Goal: Communication & Community: Participate in discussion

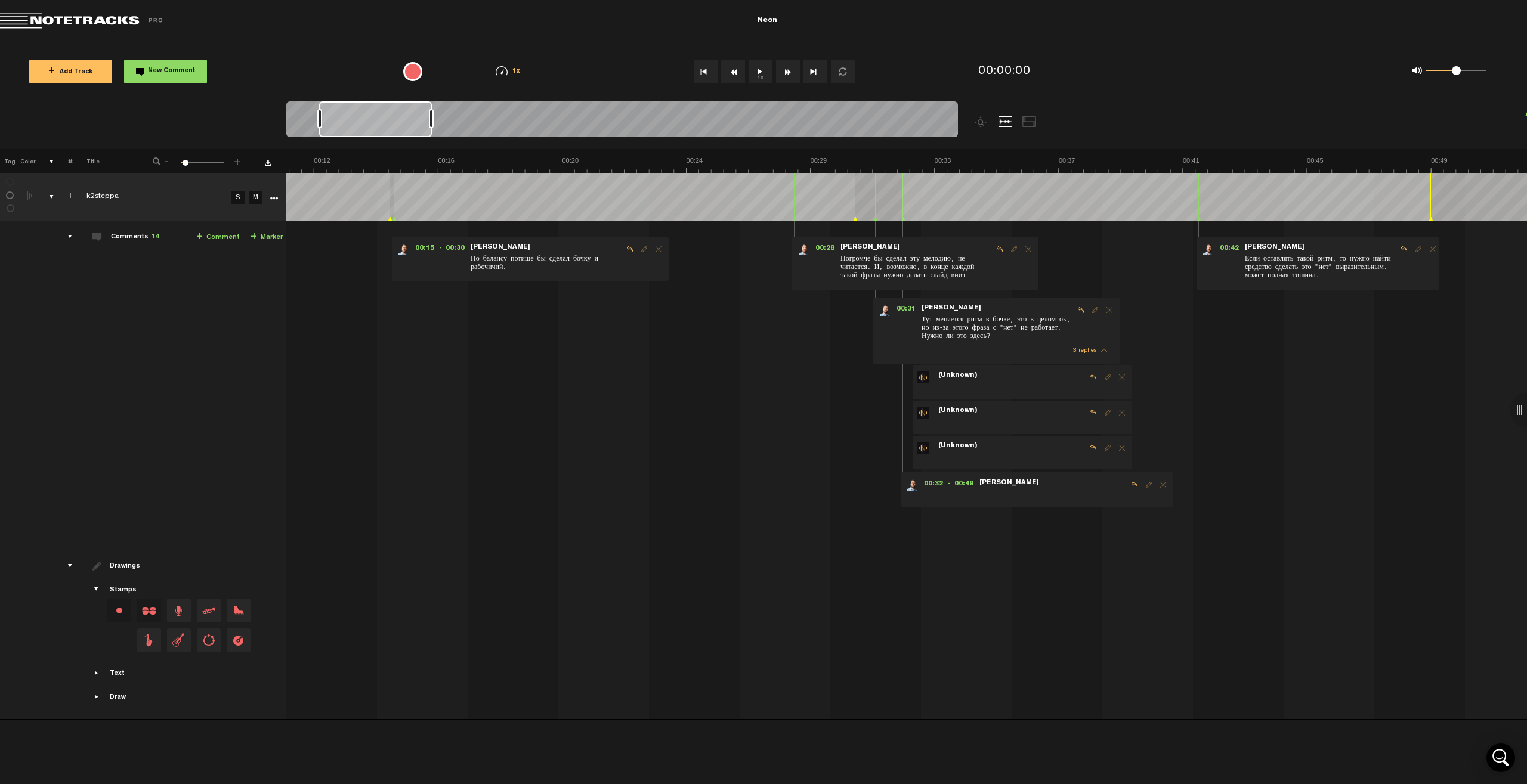
scroll to position [0, 344]
drag, startPoint x: 355, startPoint y: 120, endPoint x: 386, endPoint y: 120, distance: 31.0
click at [386, 120] on div at bounding box center [375, 119] width 113 height 35
click at [901, 486] on span "Delete comment" at bounding box center [1163, 485] width 15 height 8
click at [901, 487] on span "Delete comment" at bounding box center [1163, 485] width 15 height 8
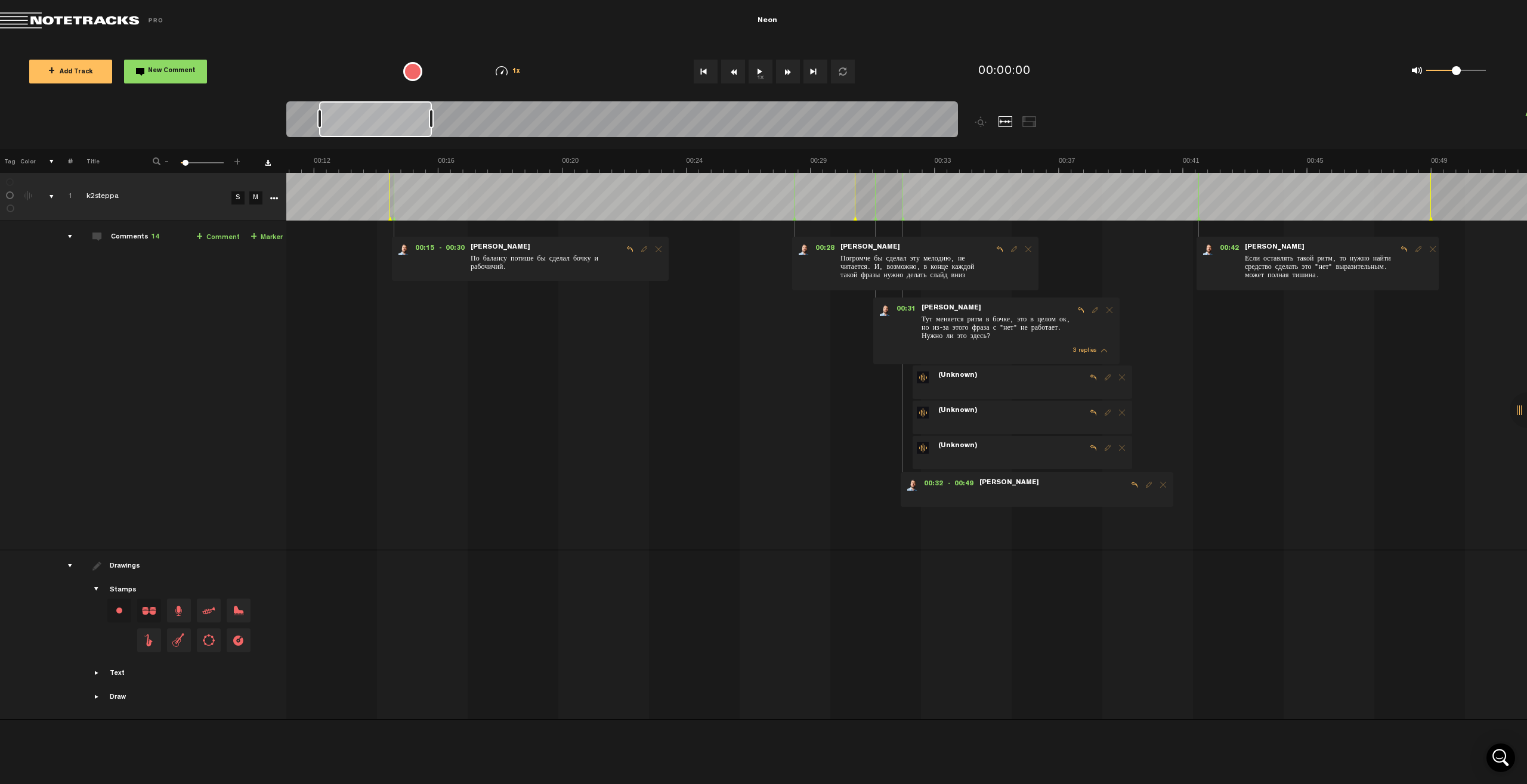
click at [901, 379] on span "Delete comment" at bounding box center [1122, 377] width 15 height 8
click at [901, 380] on span "Edit comment" at bounding box center [1107, 377] width 15 height 8
click at [901, 379] on span "Edit comment" at bounding box center [1107, 377] width 15 height 8
click at [22, 21] on span at bounding box center [83, 21] width 167 height 17
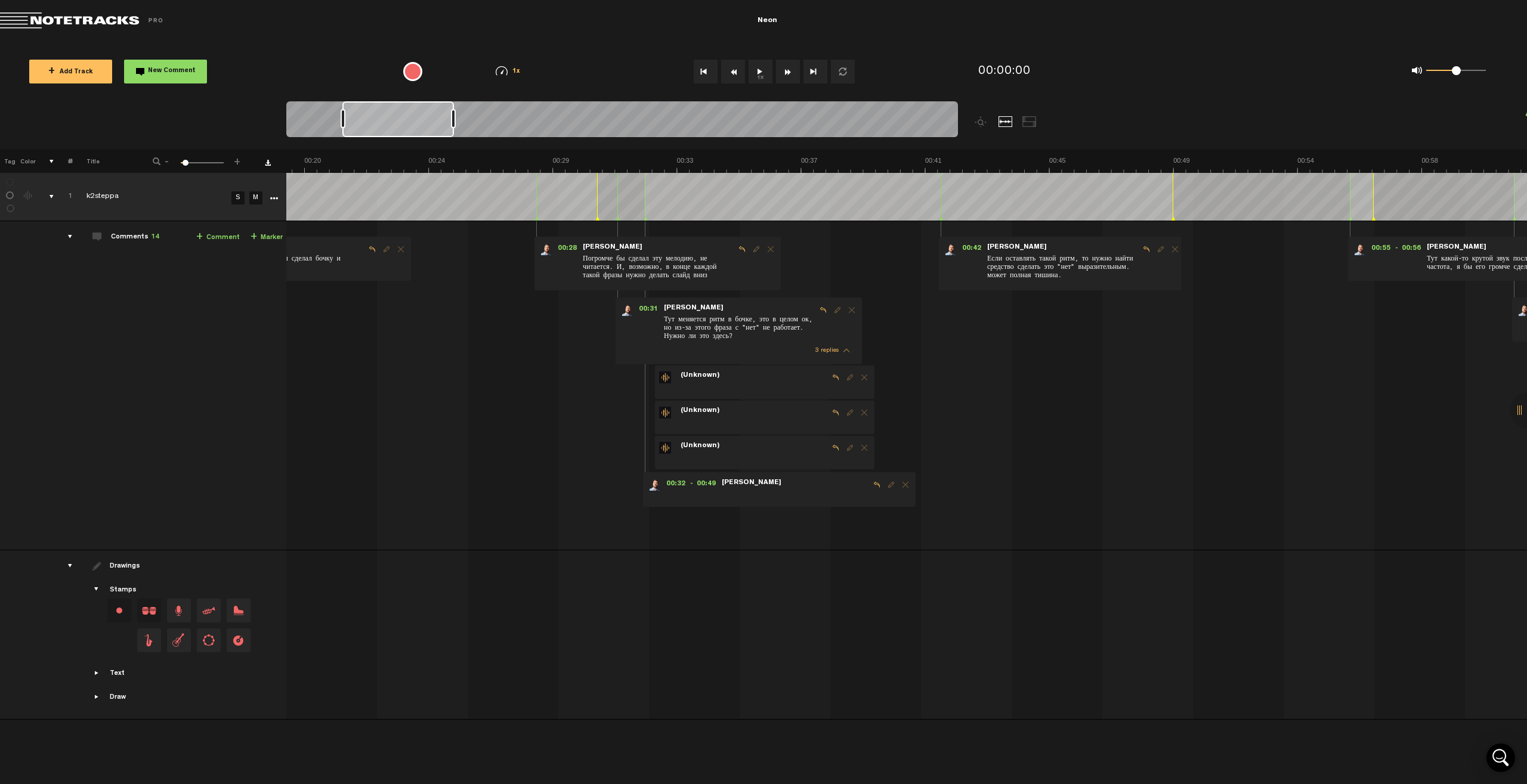
scroll to position [0, 847]
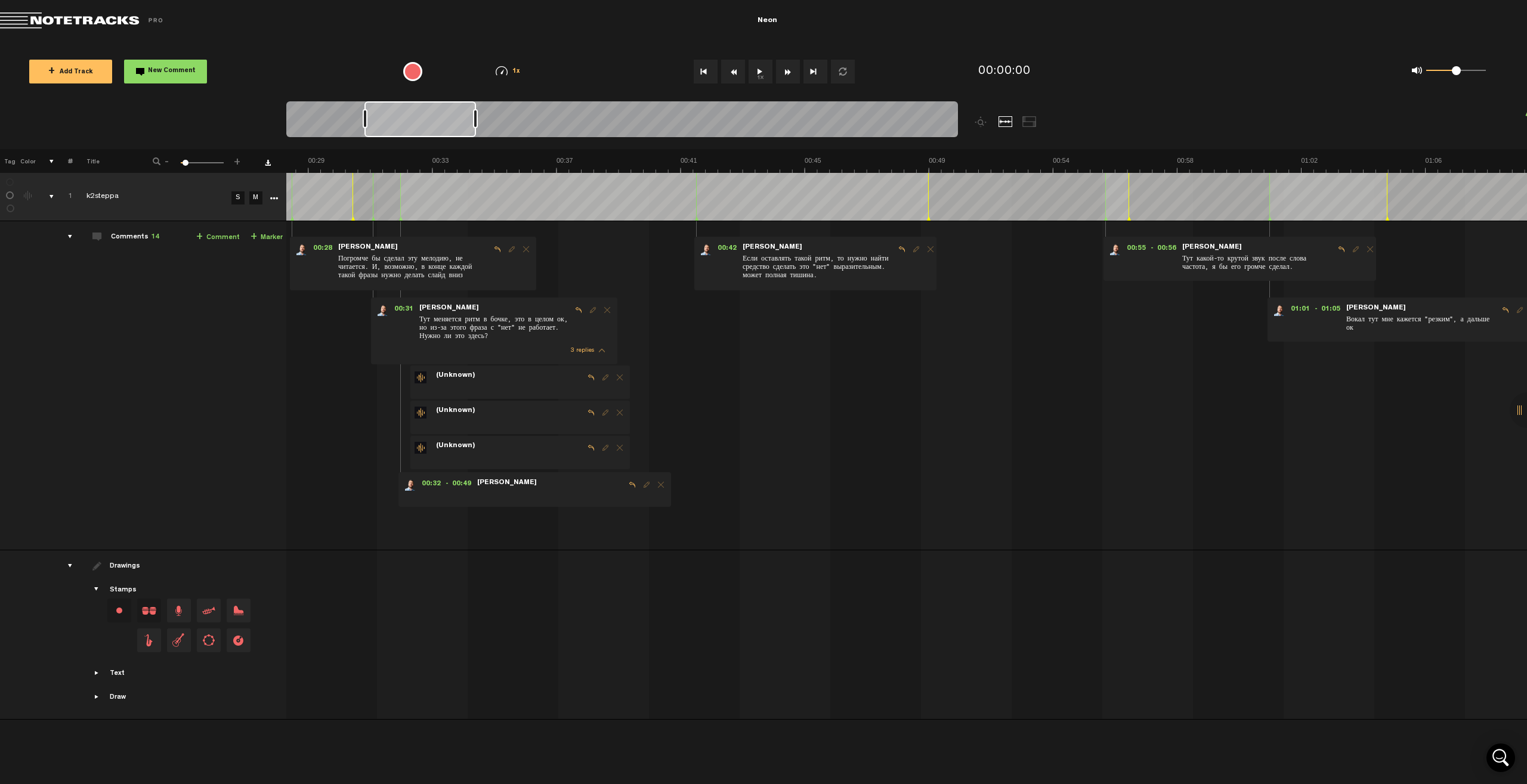
drag, startPoint x: 384, startPoint y: 112, endPoint x: 429, endPoint y: 120, distance: 45.7
click at [429, 120] on div at bounding box center [420, 119] width 111 height 35
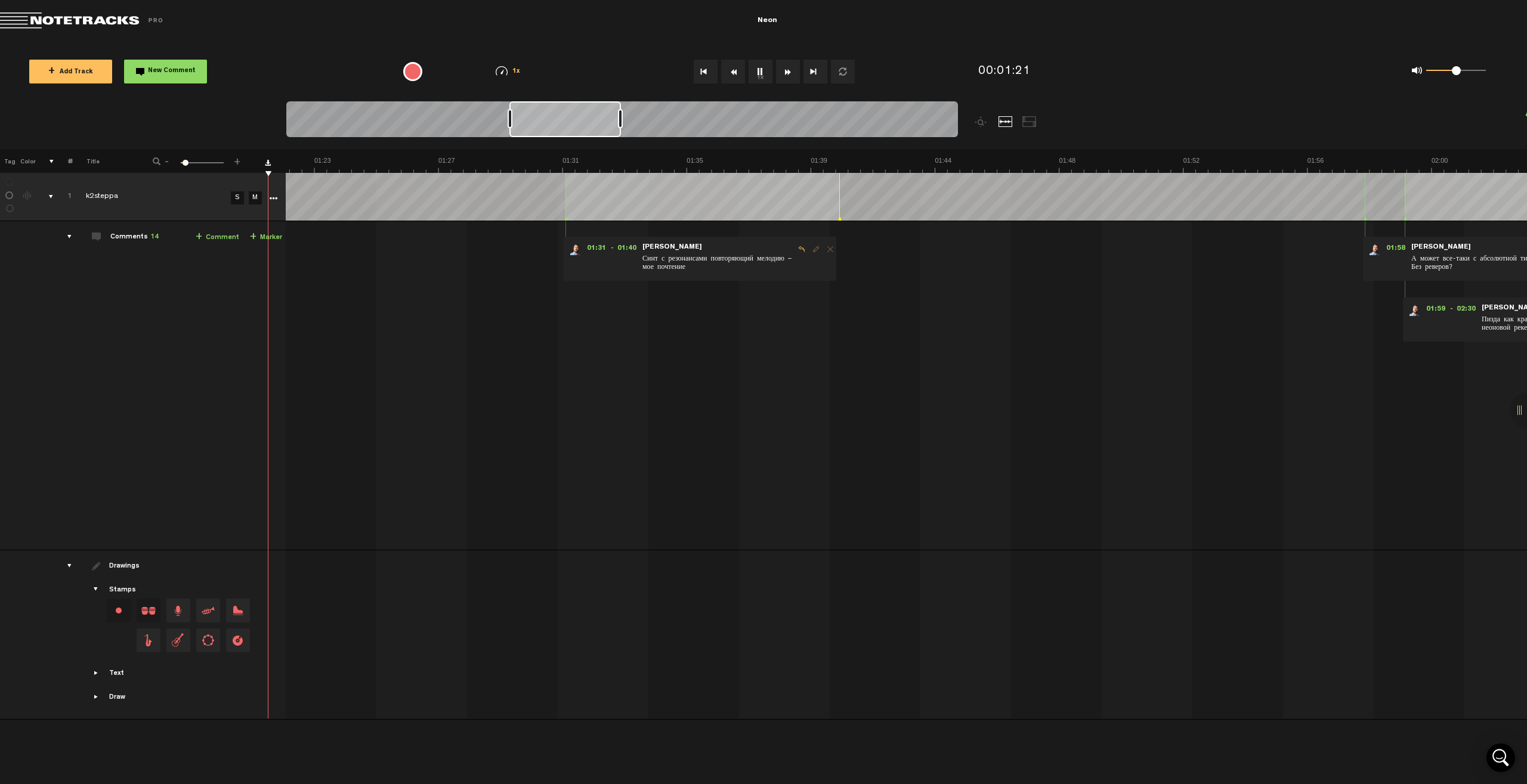
scroll to position [0, 2385]
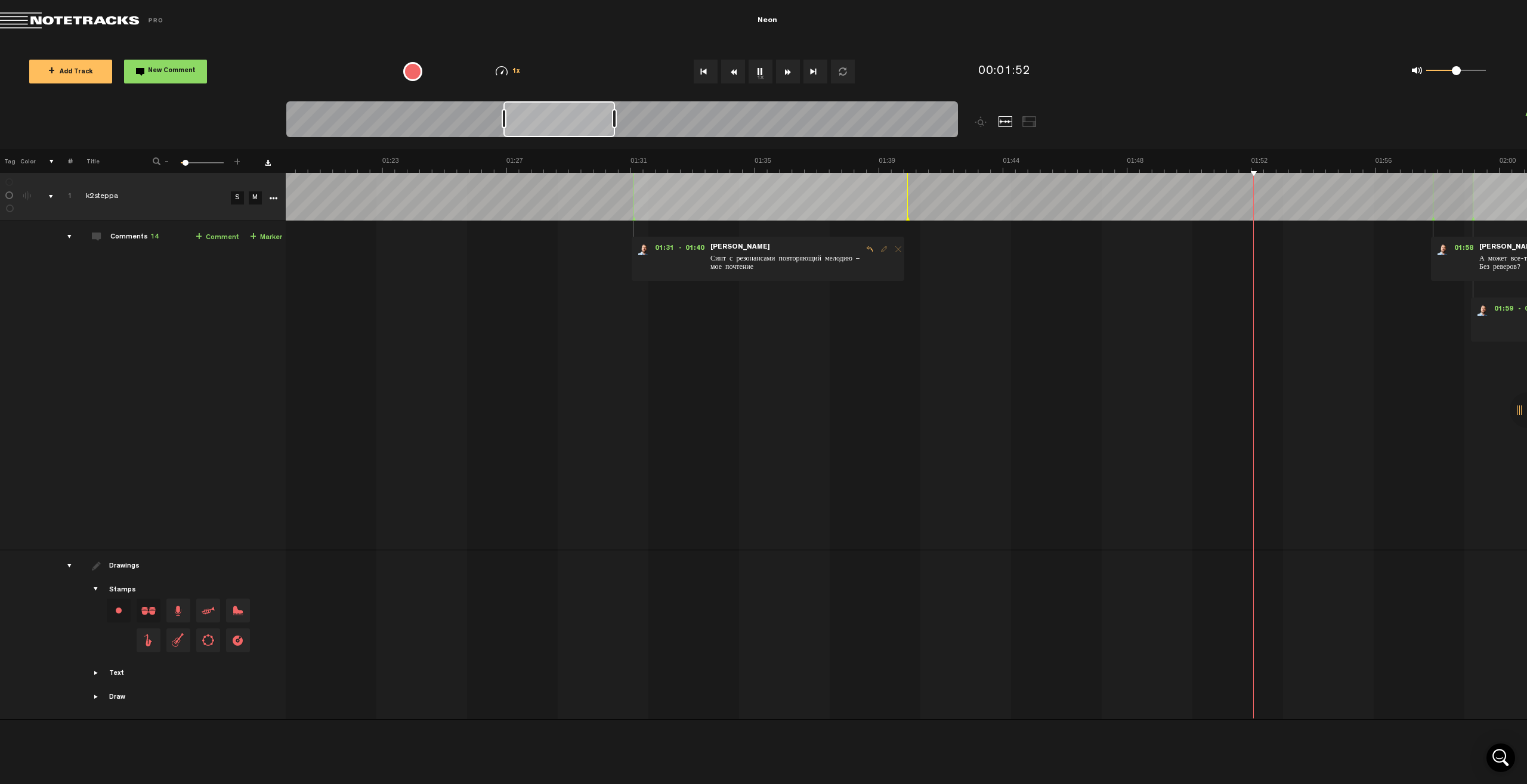
drag, startPoint x: 1171, startPoint y: 301, endPoint x: 1097, endPoint y: 300, distance: 74.0
click at [901, 300] on td "1 k2steppa S M k2steppa by Иван Зыков 2 collaborators 00:00 - 00:14 • Иван Зыко…" at bounding box center [906, 386] width 1241 height 329
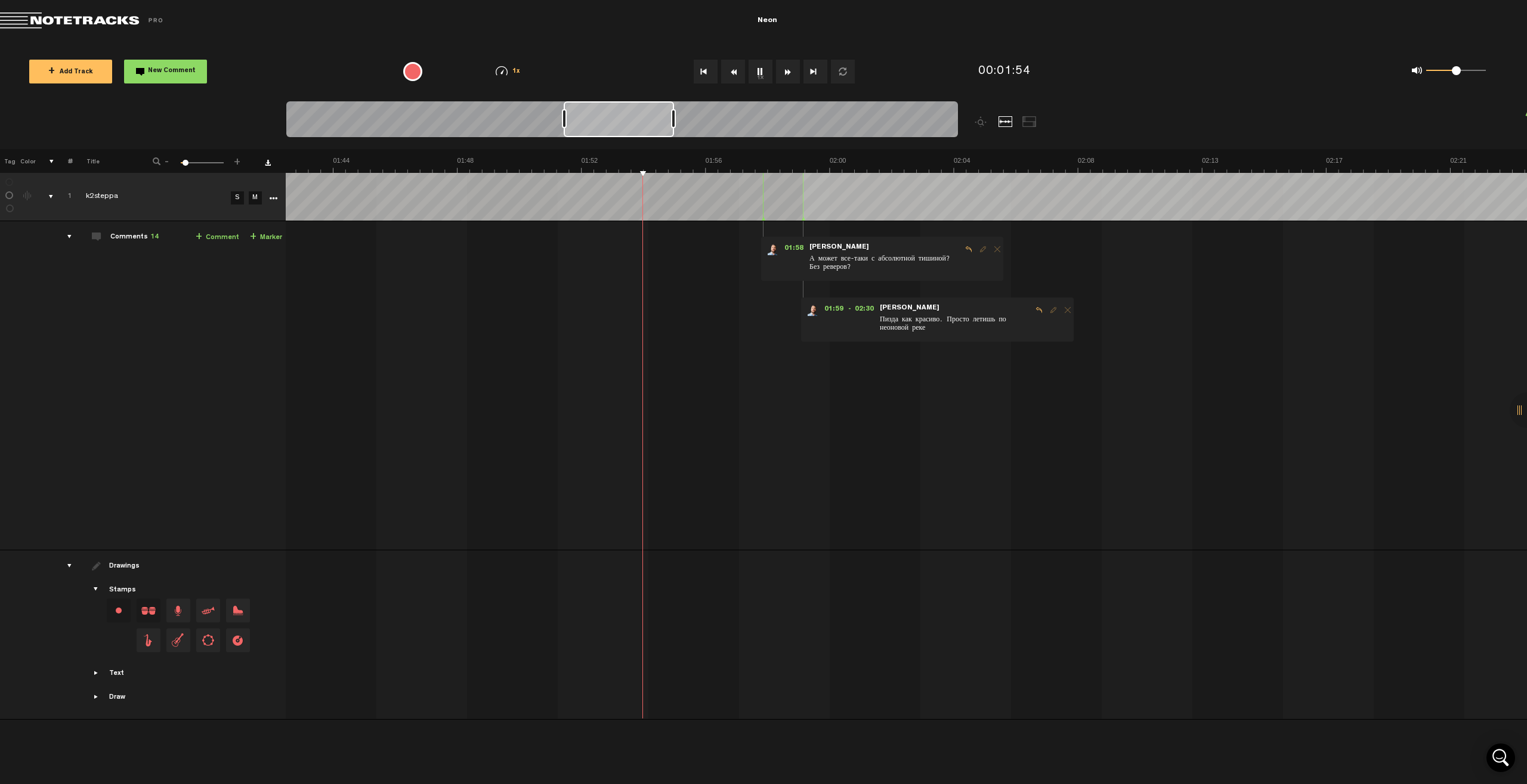
scroll to position [0, 3062]
drag, startPoint x: 580, startPoint y: 120, endPoint x: 642, endPoint y: 117, distance: 62.1
click at [642, 117] on div at bounding box center [619, 119] width 111 height 35
drag, startPoint x: 1149, startPoint y: 394, endPoint x: 754, endPoint y: 334, distance: 399.5
click at [750, 335] on td "1 k2steppa S M k2steppa by Иван Зыков 2 collaborators 00:00 - 00:14 • Иван Зыко…" at bounding box center [906, 386] width 1241 height 329
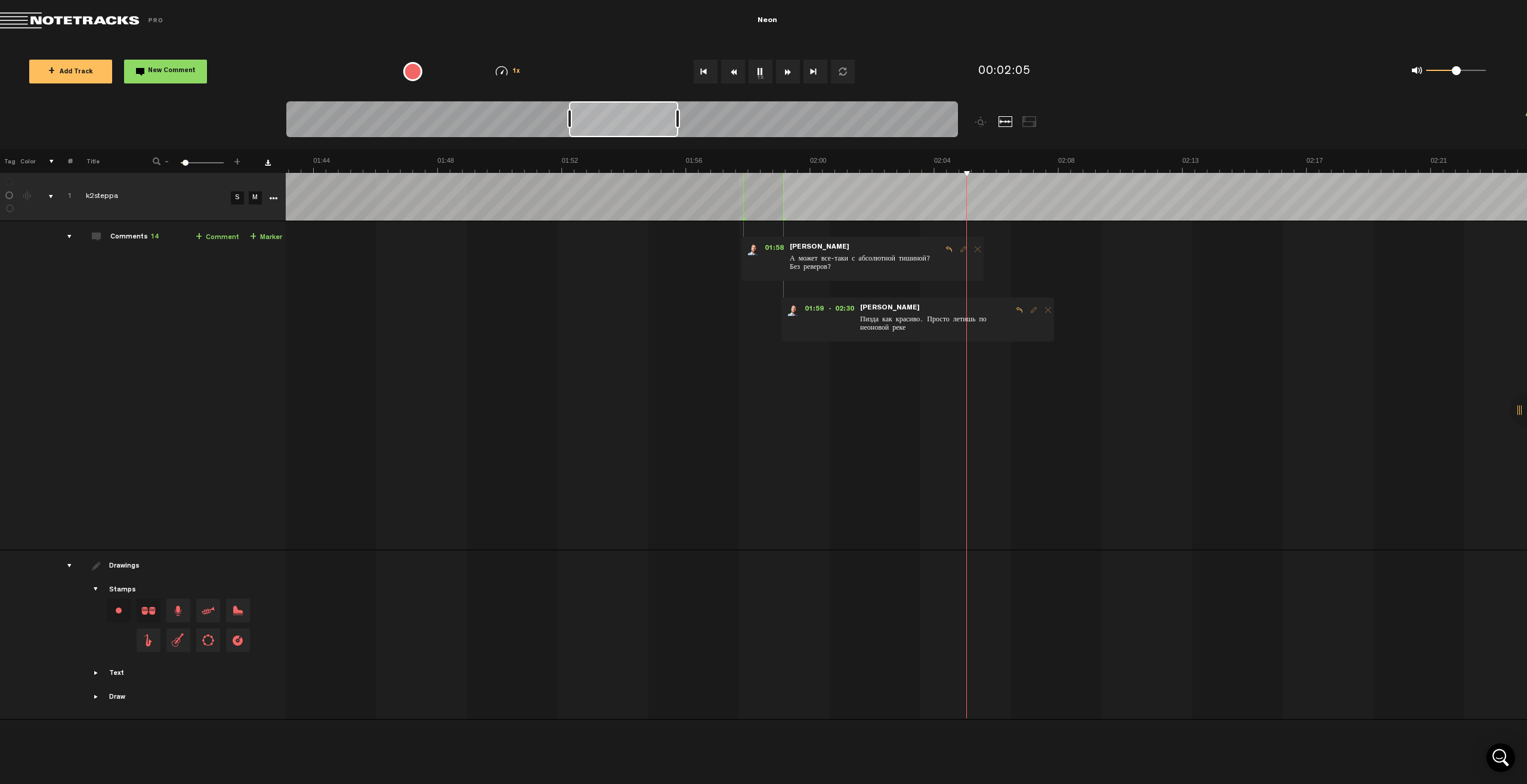
scroll to position [0, 3181]
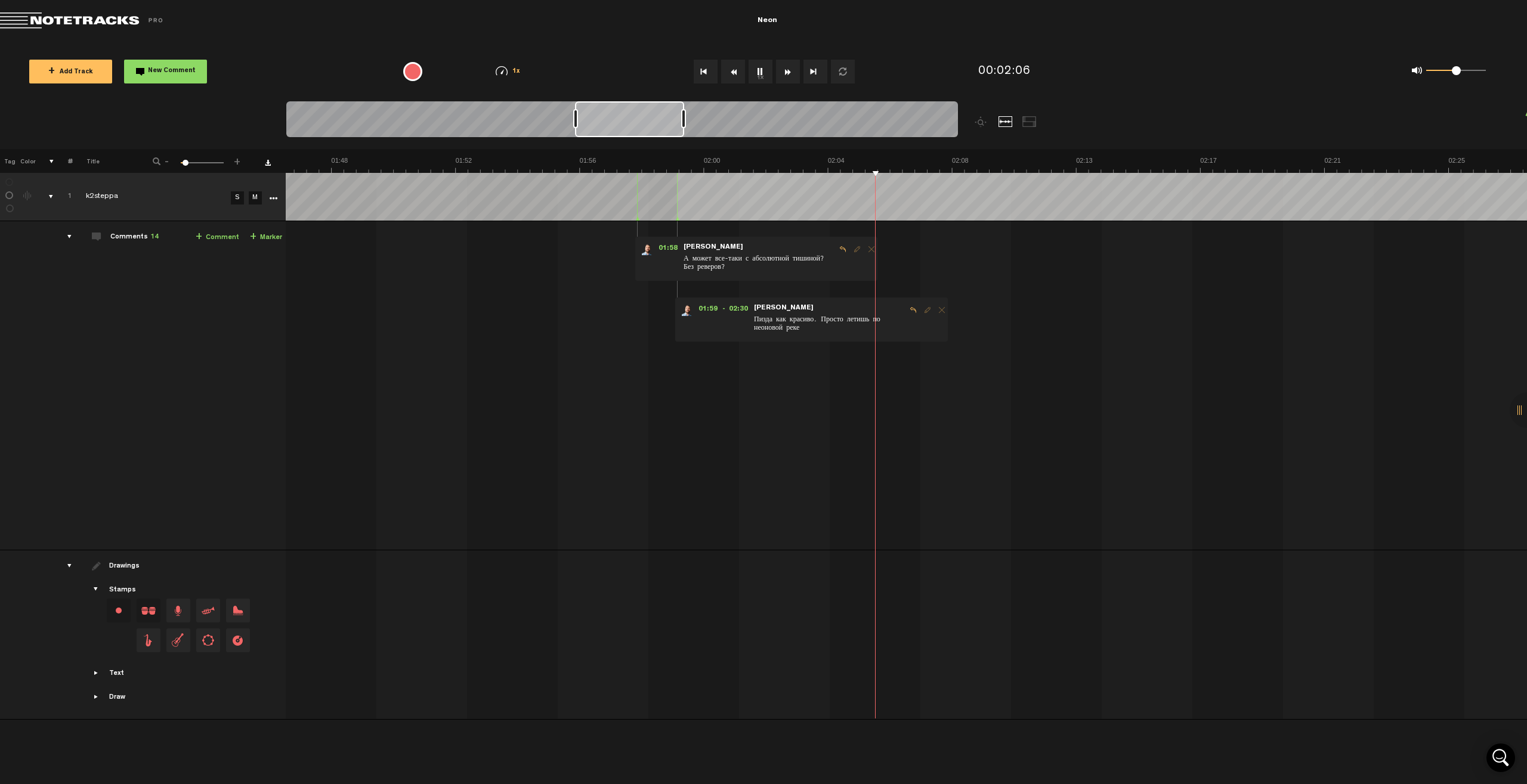
click at [751, 114] on div at bounding box center [622, 121] width 671 height 40
drag, startPoint x: 618, startPoint y: 117, endPoint x: 651, endPoint y: 120, distance: 33.1
click at [651, 120] on div at bounding box center [630, 119] width 108 height 35
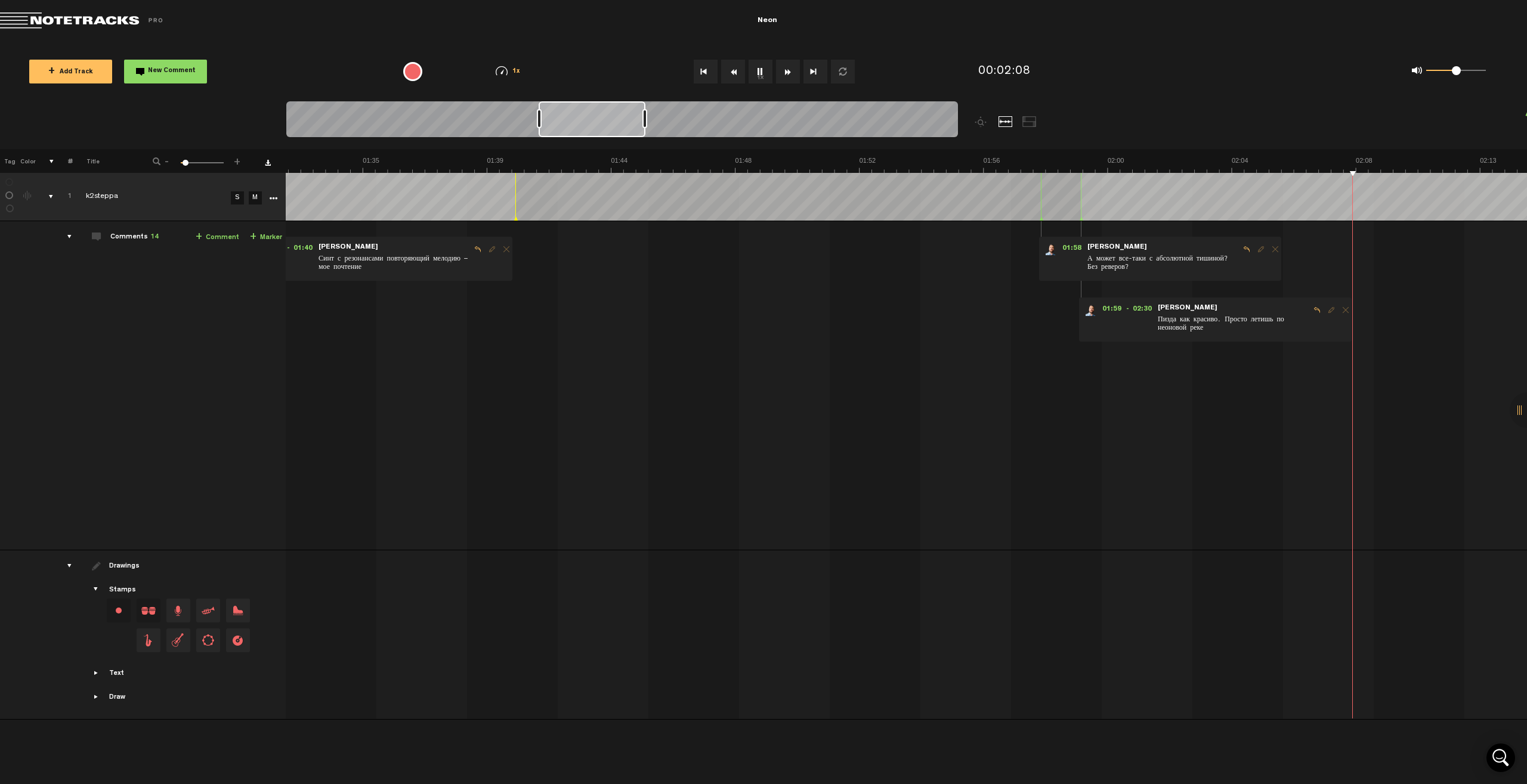
scroll to position [0, 3208]
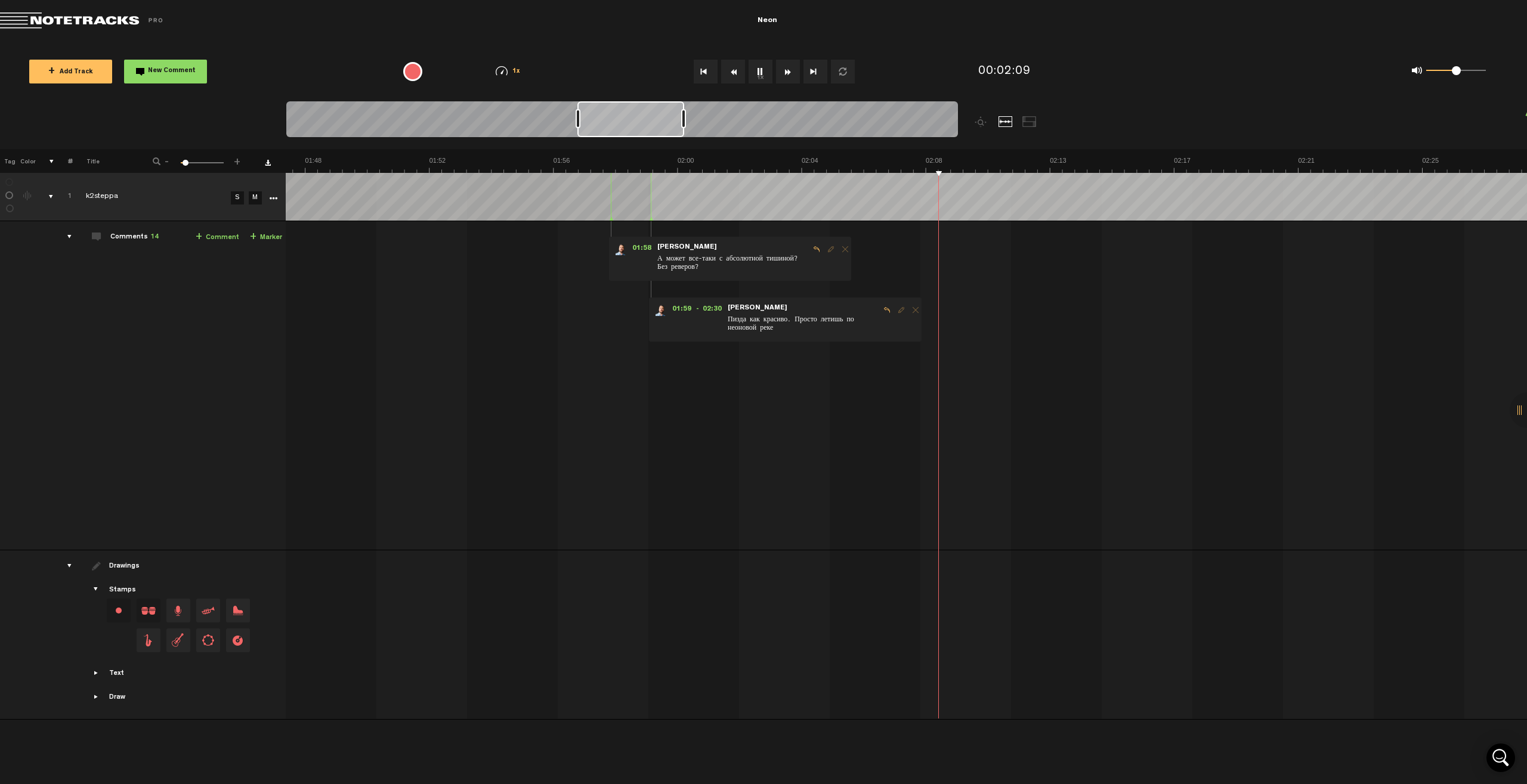
click at [710, 123] on div at bounding box center [622, 121] width 671 height 40
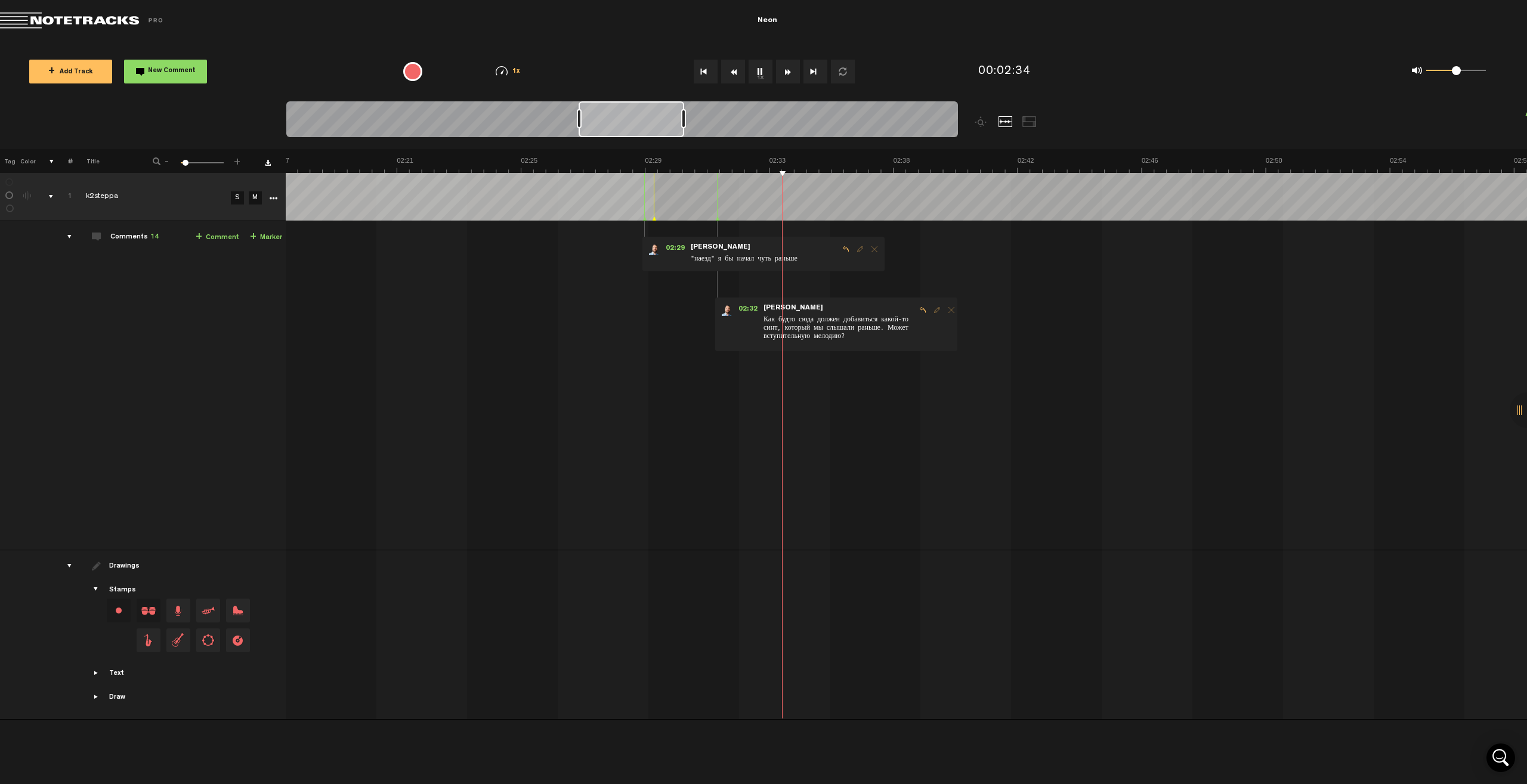
scroll to position [0, 4108]
click at [649, 123] on div at bounding box center [631, 119] width 106 height 35
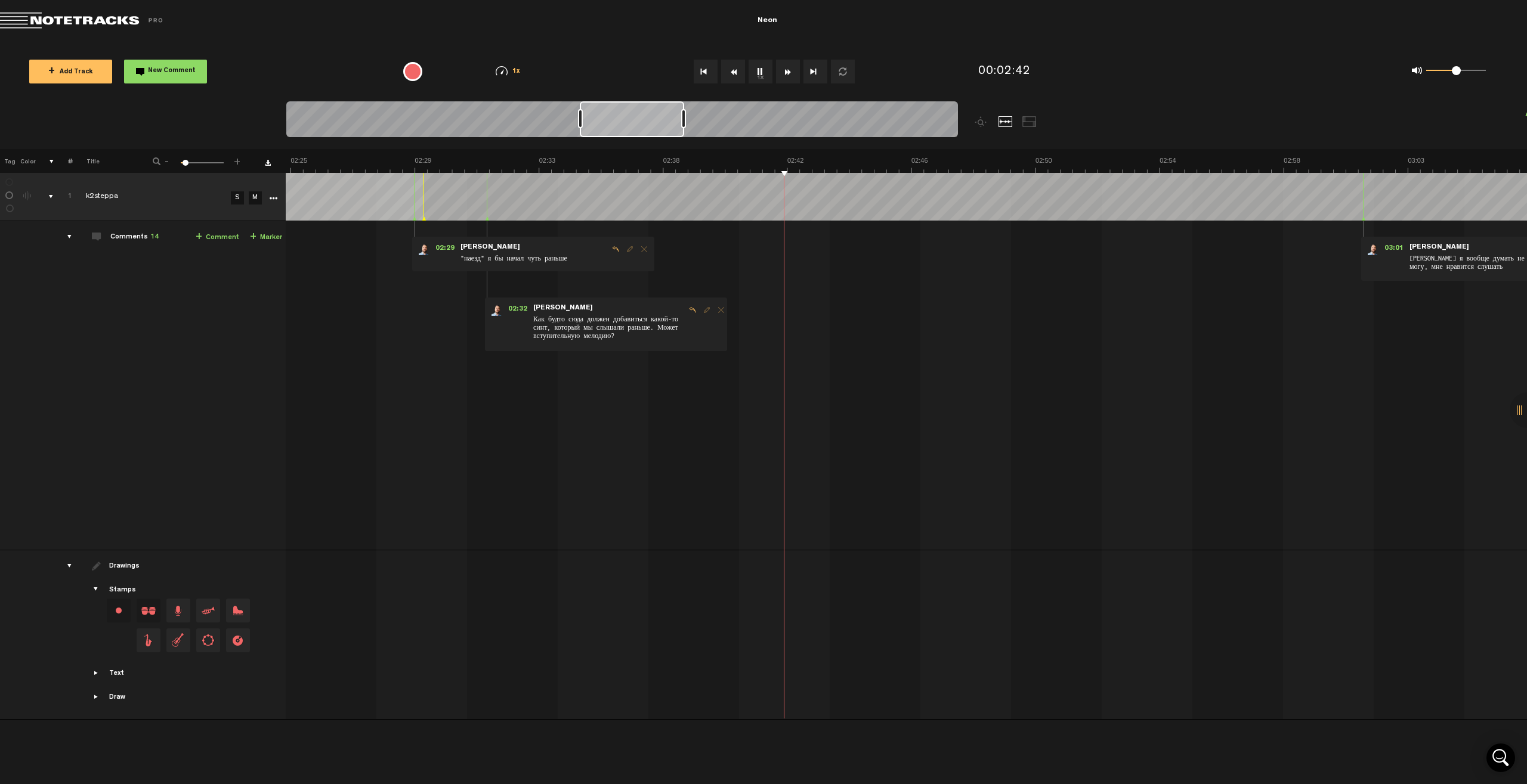
scroll to position [0, 4343]
drag, startPoint x: 656, startPoint y: 119, endPoint x: 662, endPoint y: 120, distance: 6.1
click at [662, 120] on div at bounding box center [632, 119] width 104 height 35
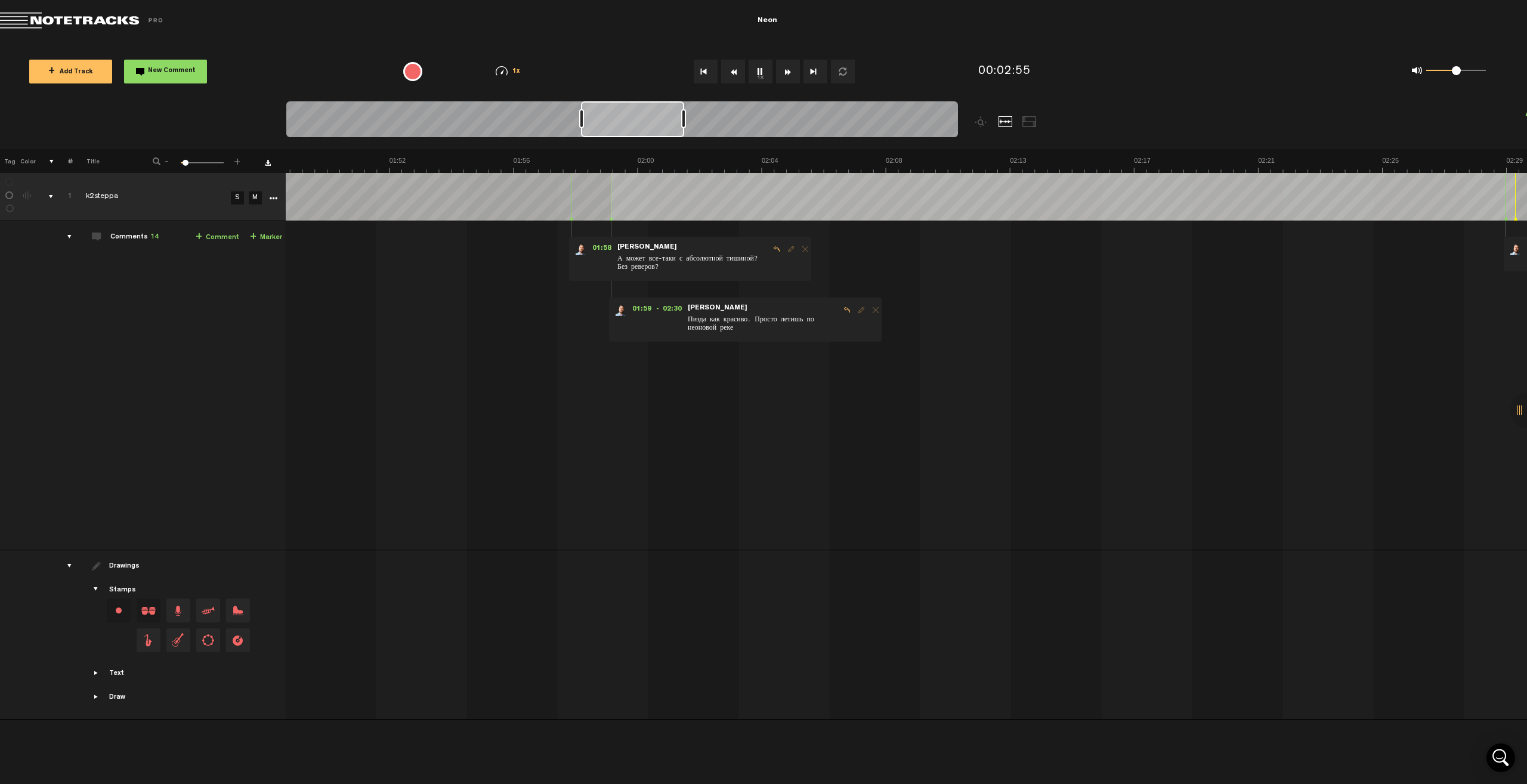
scroll to position [0, 4755]
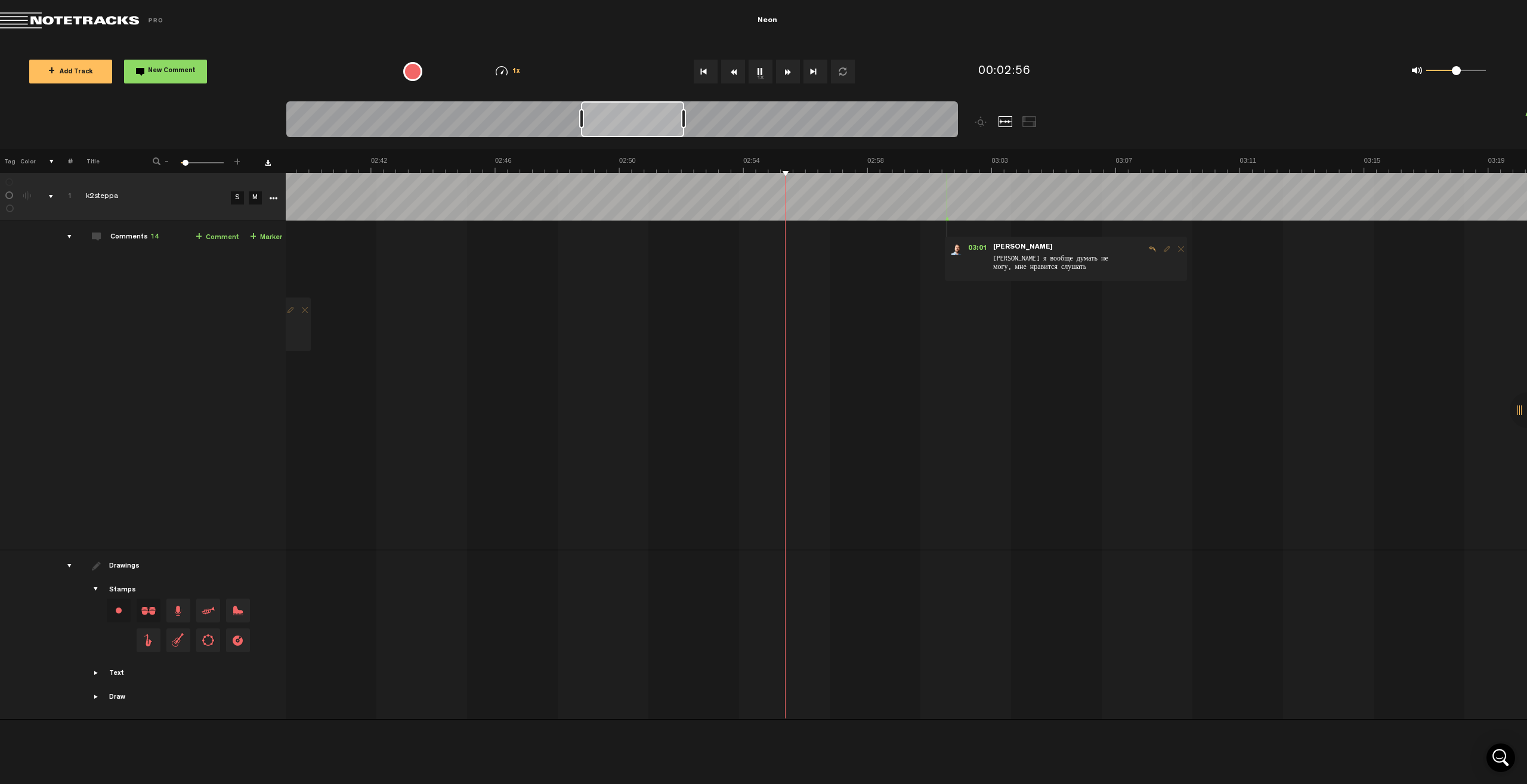
drag, startPoint x: 642, startPoint y: 117, endPoint x: 650, endPoint y: 112, distance: 9.4
click at [650, 112] on div at bounding box center [632, 119] width 103 height 35
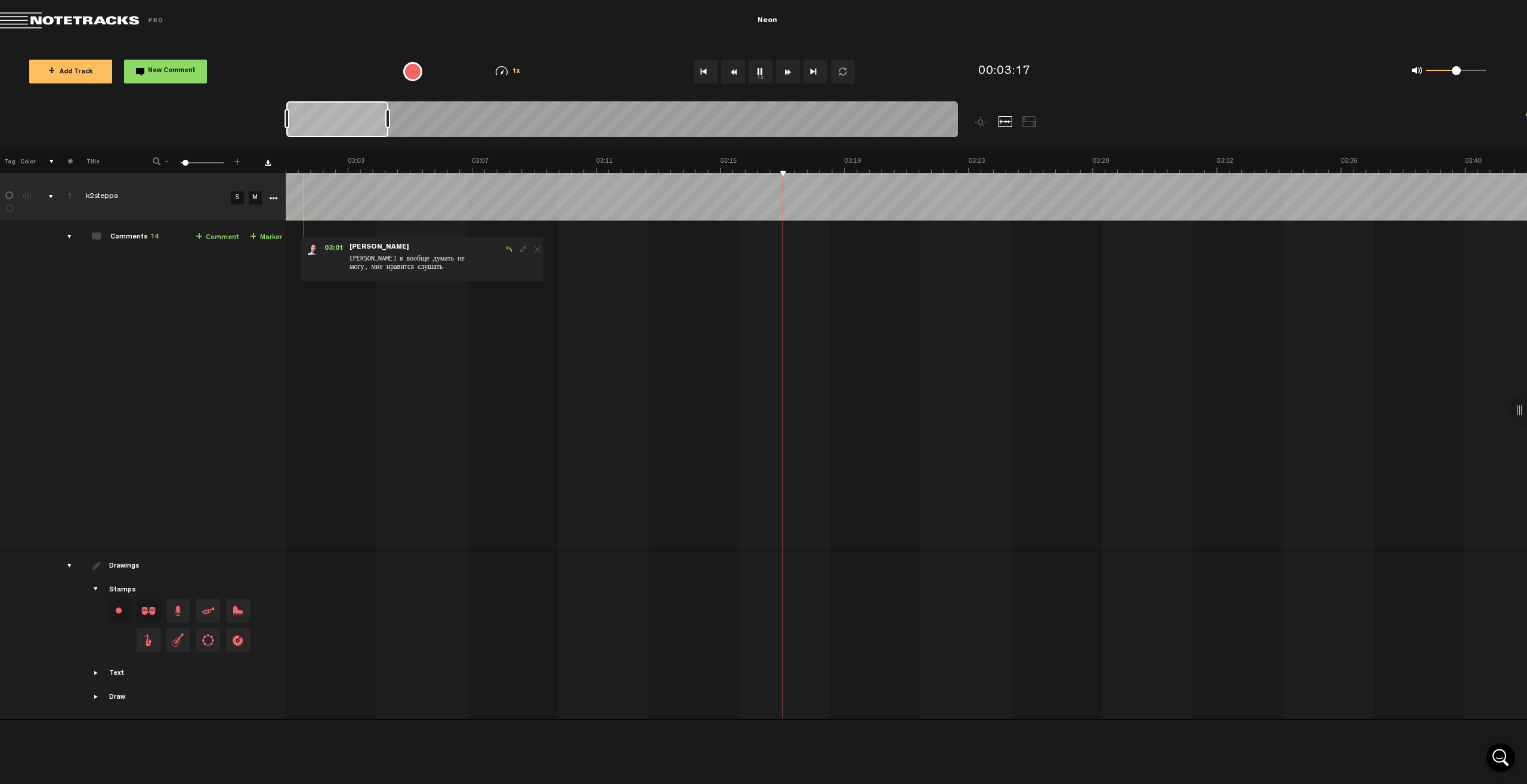
scroll to position [0, 0]
drag, startPoint x: 638, startPoint y: 128, endPoint x: 322, endPoint y: 90, distance: 318.3
click at [323, 42] on div "Loading... 100% + Add Track New Comment 1x 0.25x 0.5x 0.75x 1x 1.25x 1.5x 1.75x…" at bounding box center [763, 42] width 1527 height 0
click at [756, 72] on button "1x" at bounding box center [760, 72] width 24 height 24
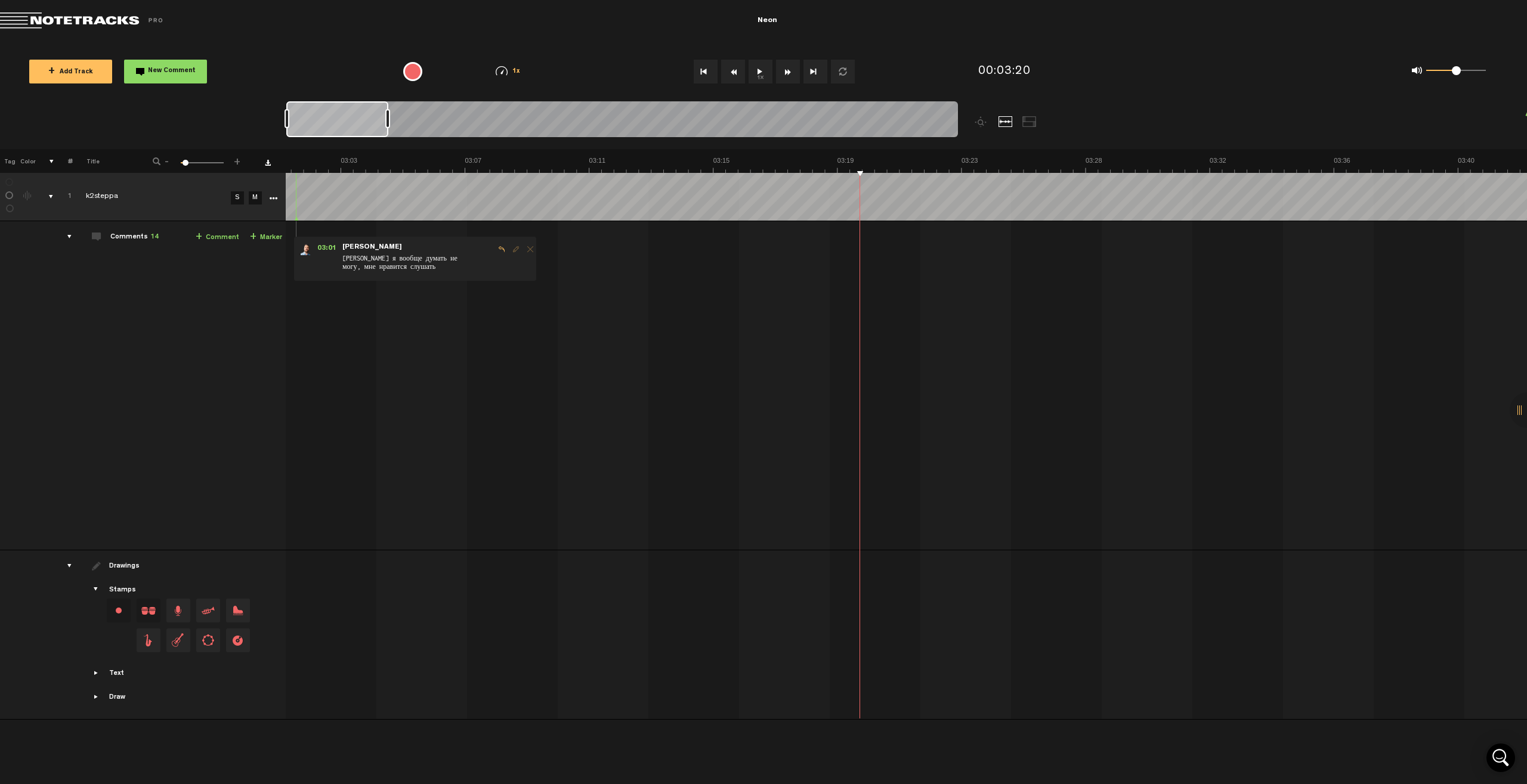
click at [708, 74] on button "Go to beginning" at bounding box center [705, 72] width 24 height 24
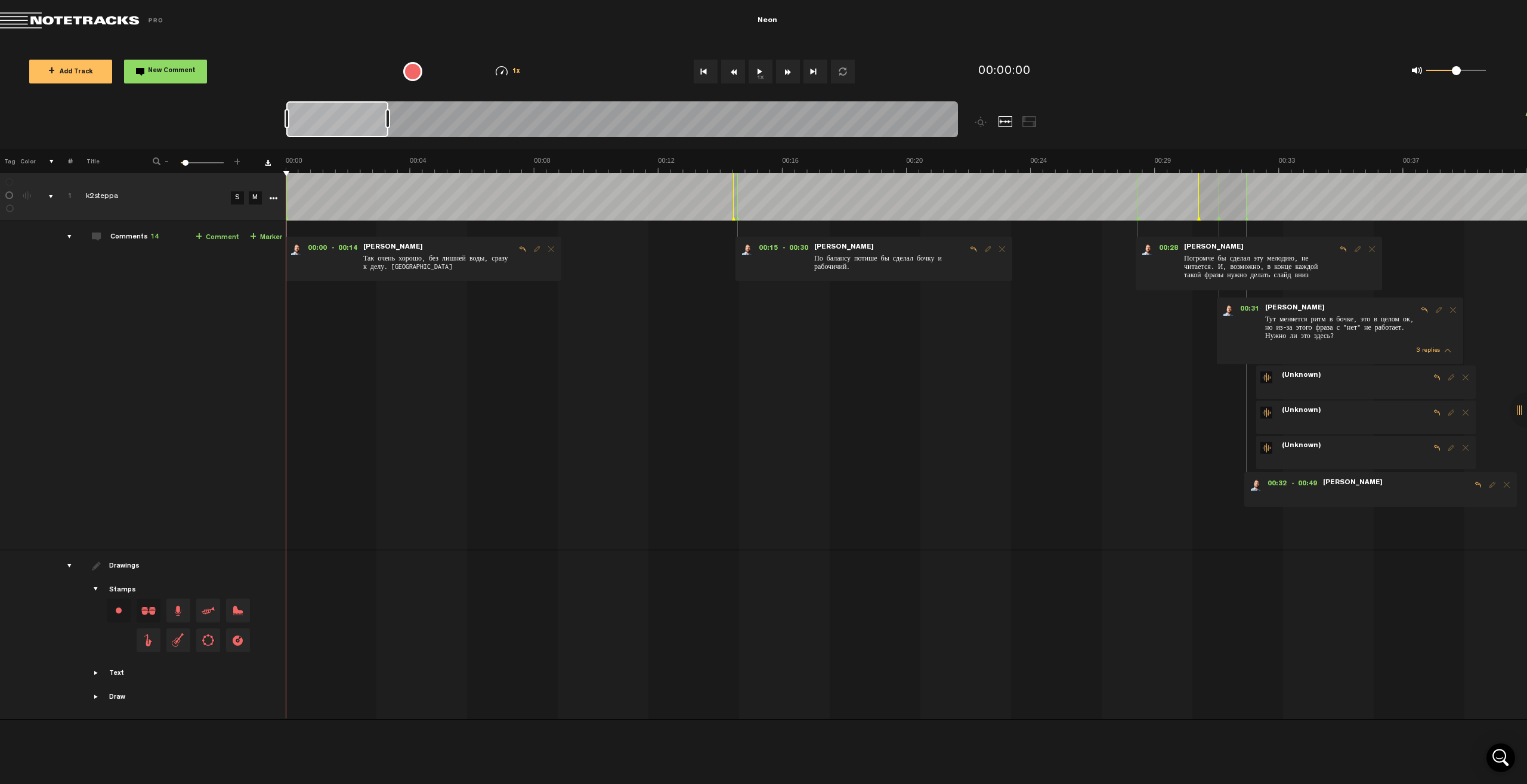
click at [534, 248] on span "Edit comment" at bounding box center [537, 250] width 15 height 8
click at [534, 250] on span "Edit comment" at bounding box center [537, 250] width 15 height 8
click at [525, 251] on span "Reply to comment" at bounding box center [522, 250] width 15 height 8
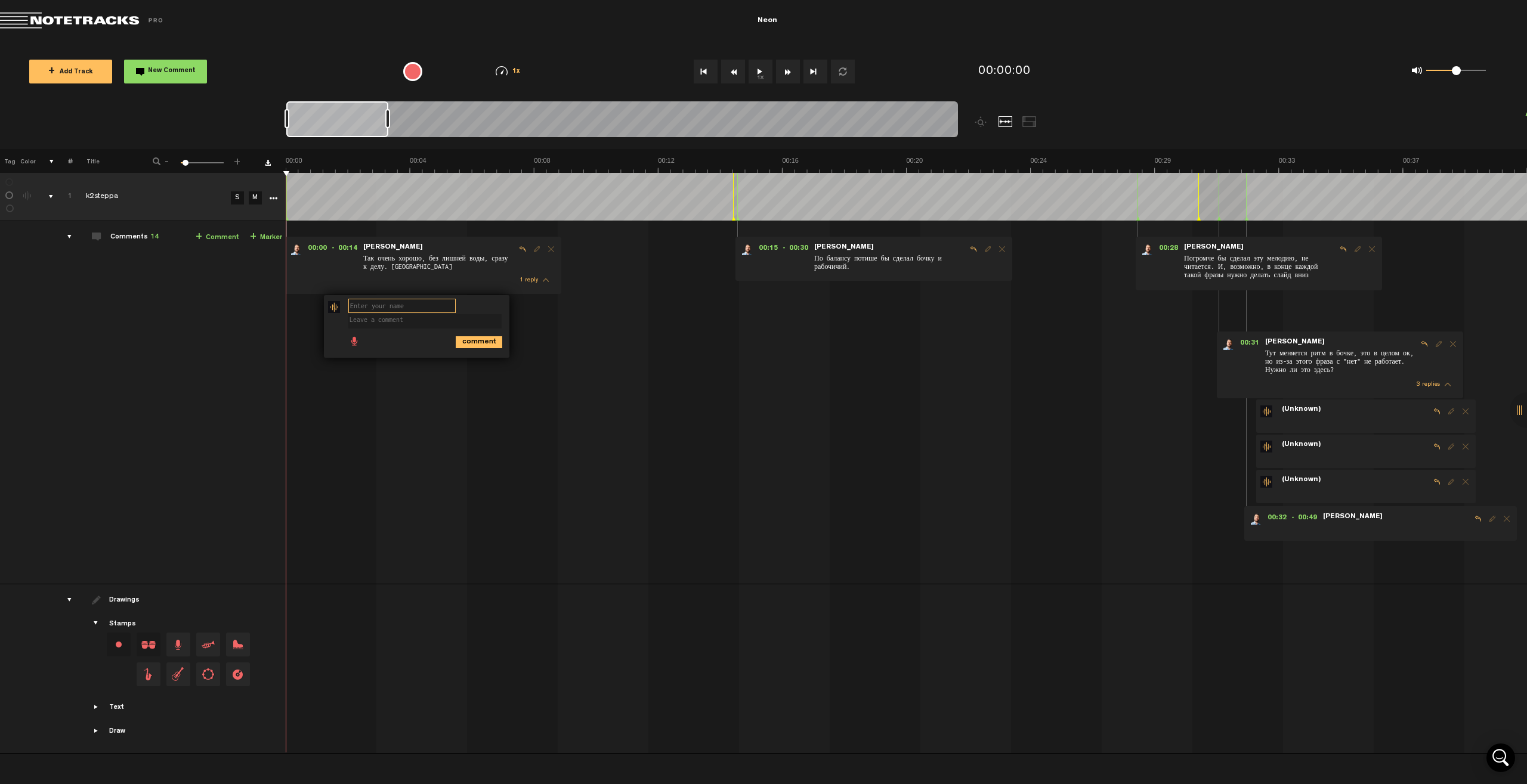
click at [393, 303] on input "text" at bounding box center [402, 306] width 107 height 15
type input "вал"
click at [386, 318] on textarea at bounding box center [425, 321] width 154 height 15
type textarea "оставляем"
click at [487, 335] on ul "comment" at bounding box center [425, 341] width 153 height 14
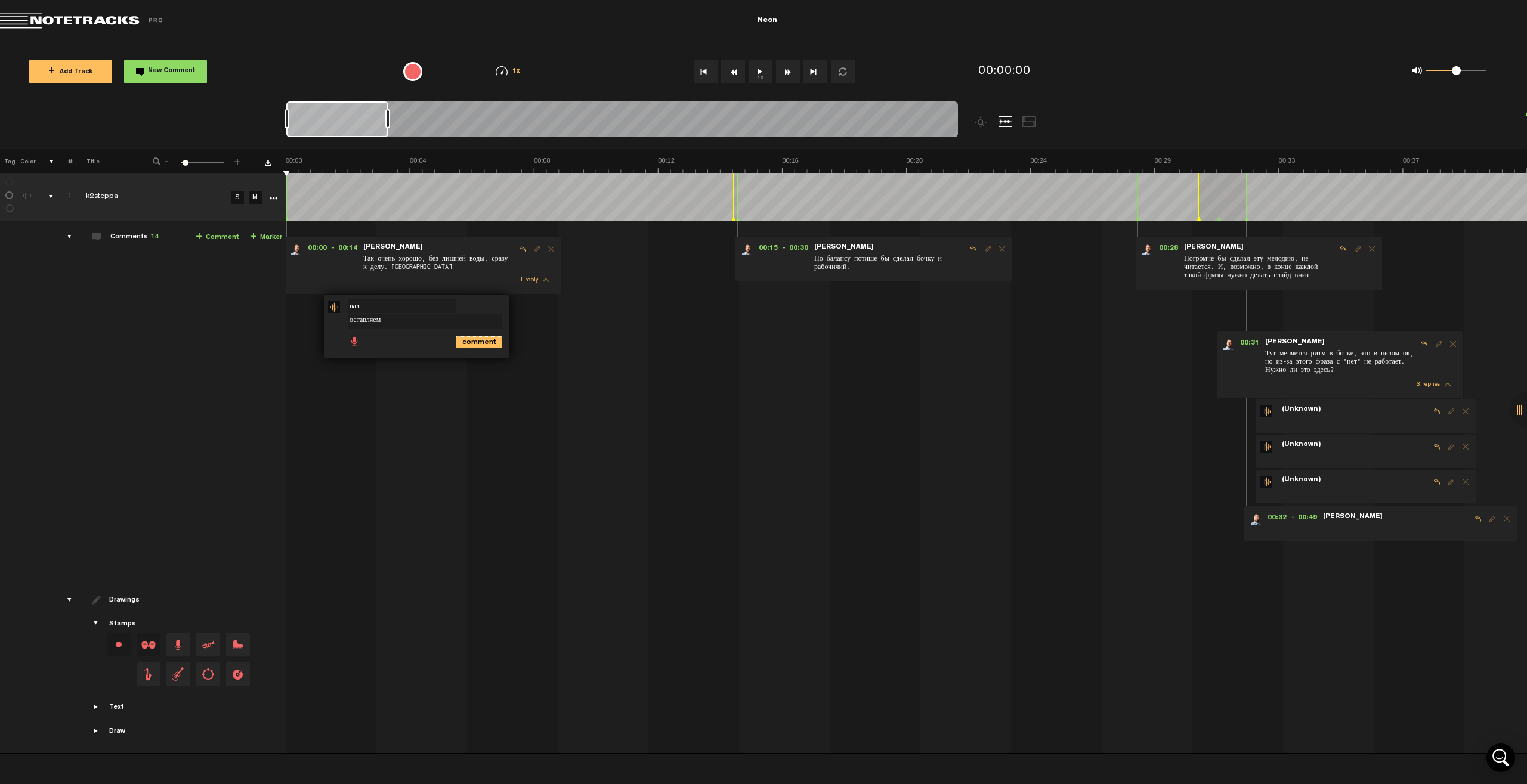
click at [489, 341] on icon "comment" at bounding box center [479, 342] width 47 height 12
click at [901, 248] on span "Reply to comment" at bounding box center [973, 250] width 15 height 8
click at [833, 324] on textarea at bounding box center [876, 321] width 154 height 15
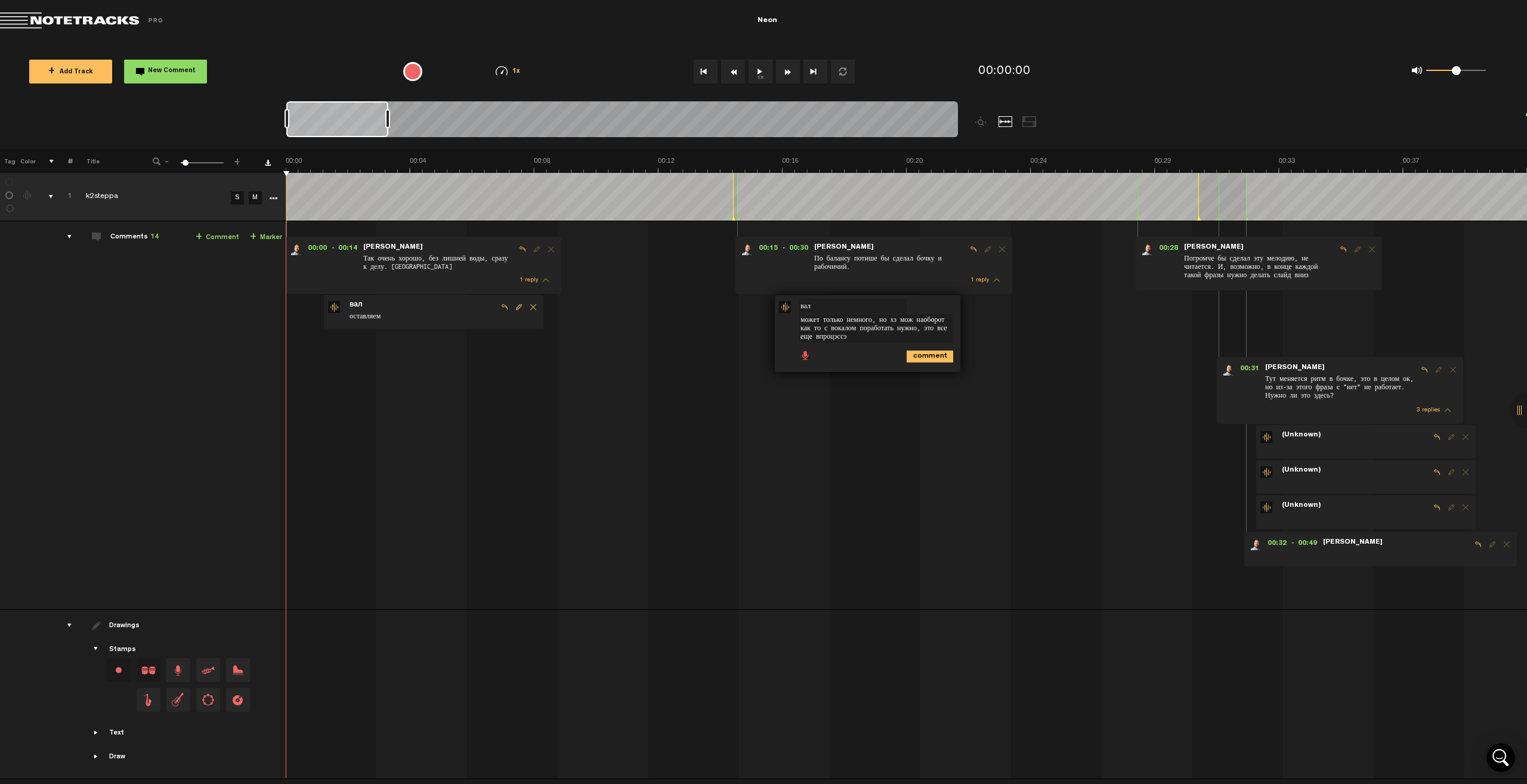
type textarea "может только немного, но хз мож наоборот как то с вокалом поработать нужно, это…"
click at [901, 357] on icon "comment" at bounding box center [929, 357] width 47 height 12
click at [901, 249] on span "Reply to comment" at bounding box center [1343, 250] width 15 height 8
click at [901, 329] on textarea at bounding box center [1276, 331] width 154 height 15
click at [901, 334] on textarea "мелодию сильно много раз бы не делал с слайдом" at bounding box center [1276, 333] width 154 height 19
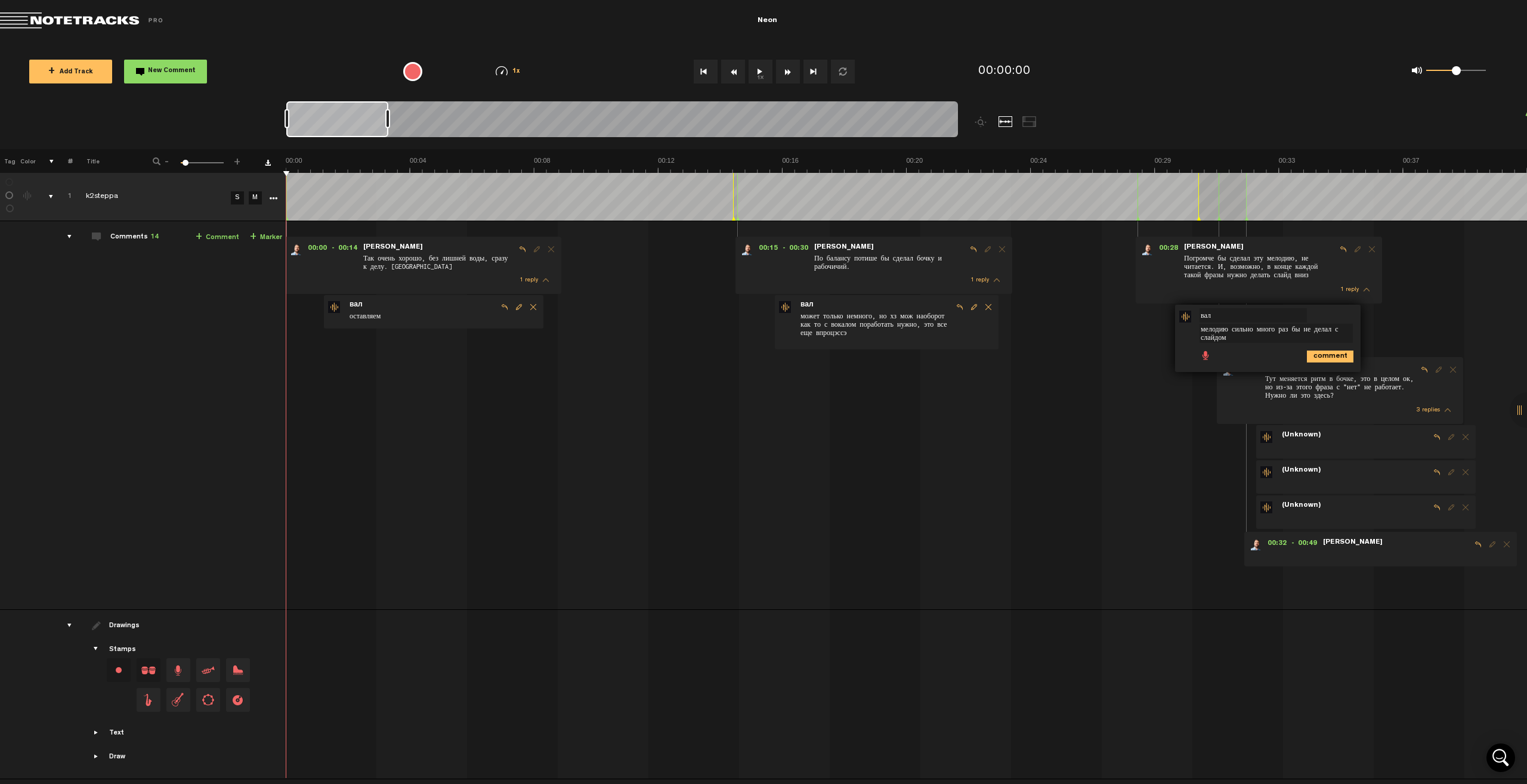
click at [901, 329] on textarea "мелодию сильно много раз бы не делал с слайдом" at bounding box center [1276, 333] width 154 height 19
click at [901, 338] on textarea "мелодию сильно много раз бы не делал со слайдом" at bounding box center [1276, 333] width 154 height 19
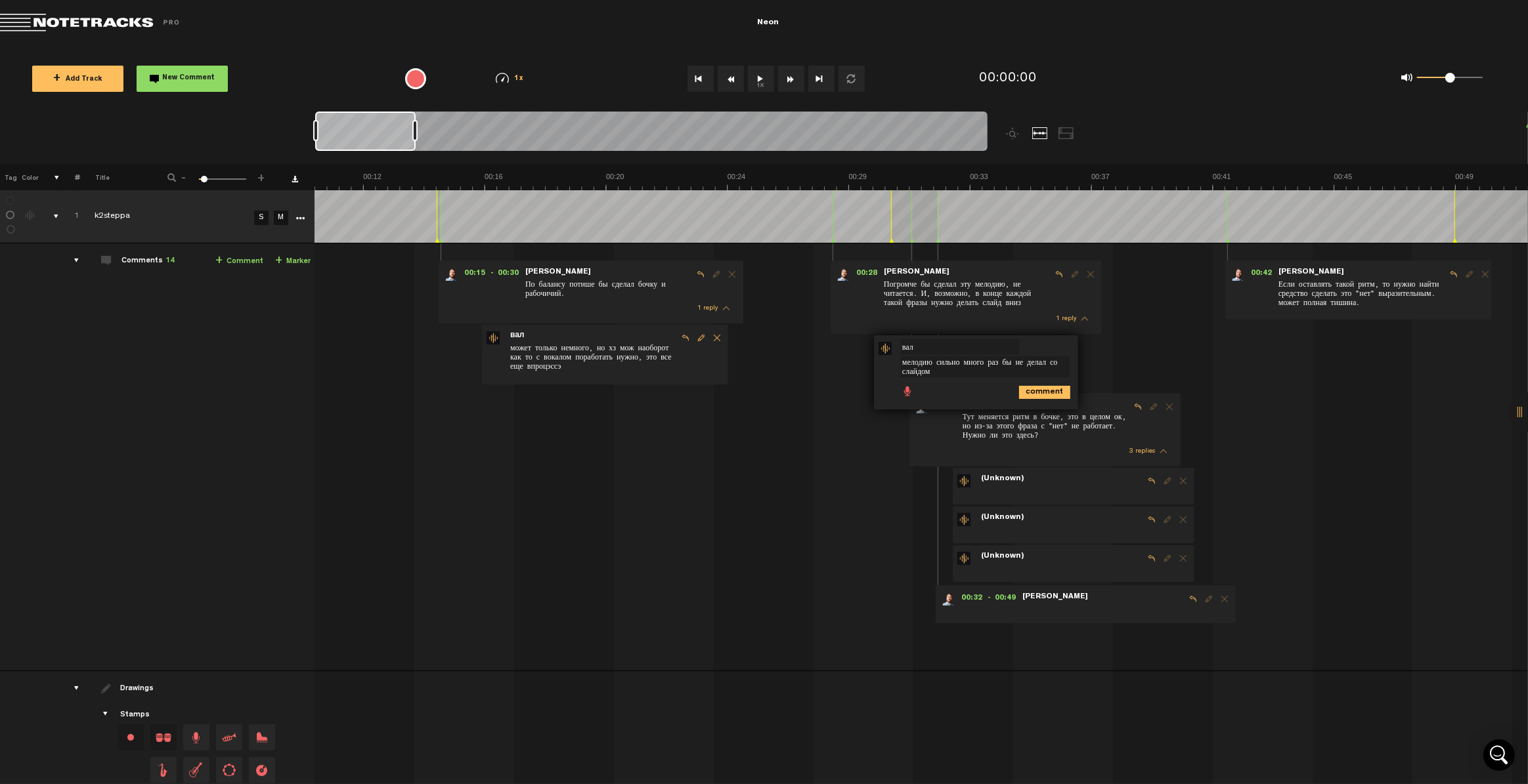
scroll to position [0, 10]
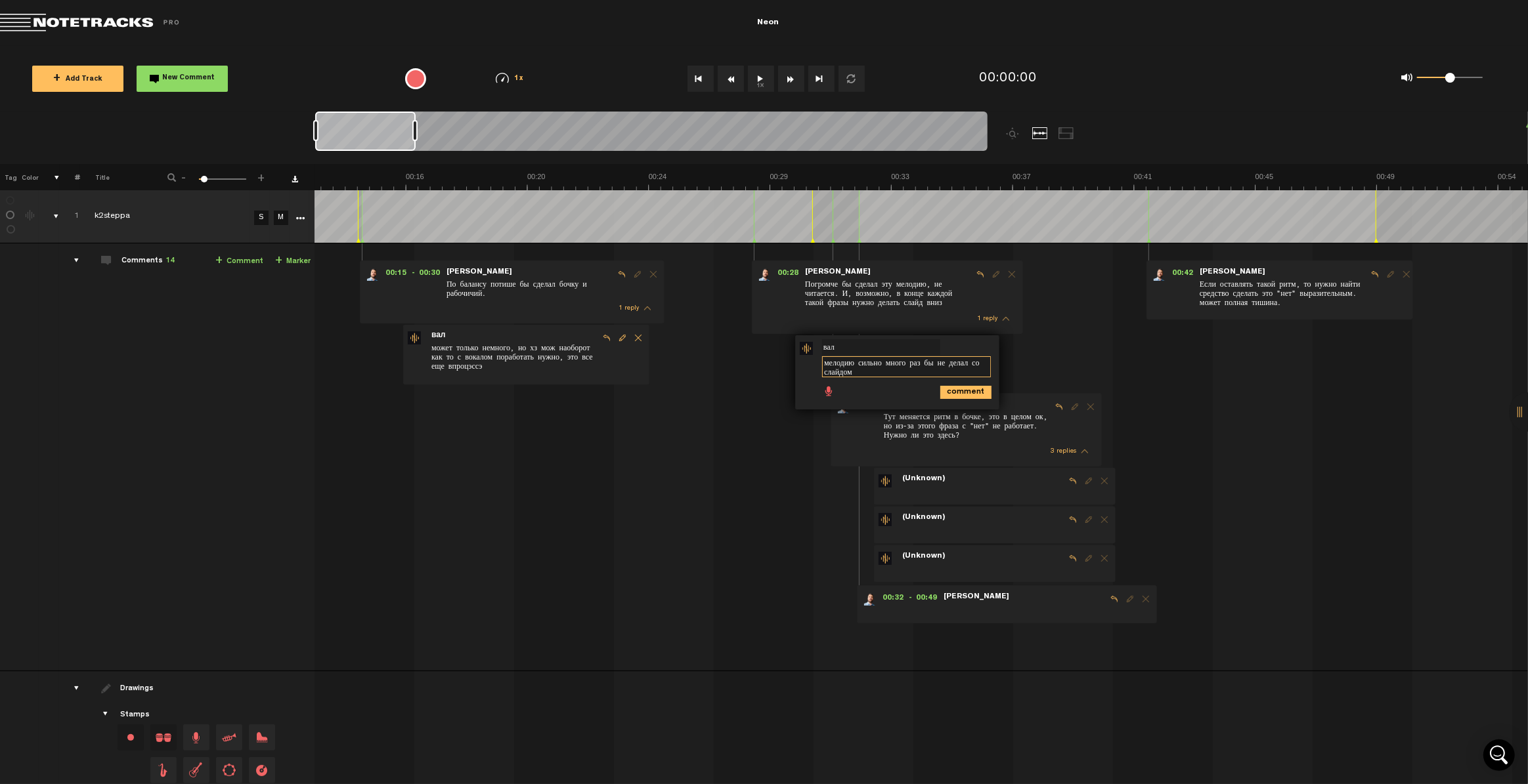
click at [876, 375] on textarea "мелодию сильно много раз бы не делал со слайдом" at bounding box center [906, 366] width 169 height 21
type textarea "мелодию сильно много раз бы не делал со слайдом- потеряется фишка"
click at [958, 393] on icon "comment" at bounding box center [966, 392] width 51 height 13
click at [992, 405] on span "Reply to comment" at bounding box center [1059, 407] width 16 height 9
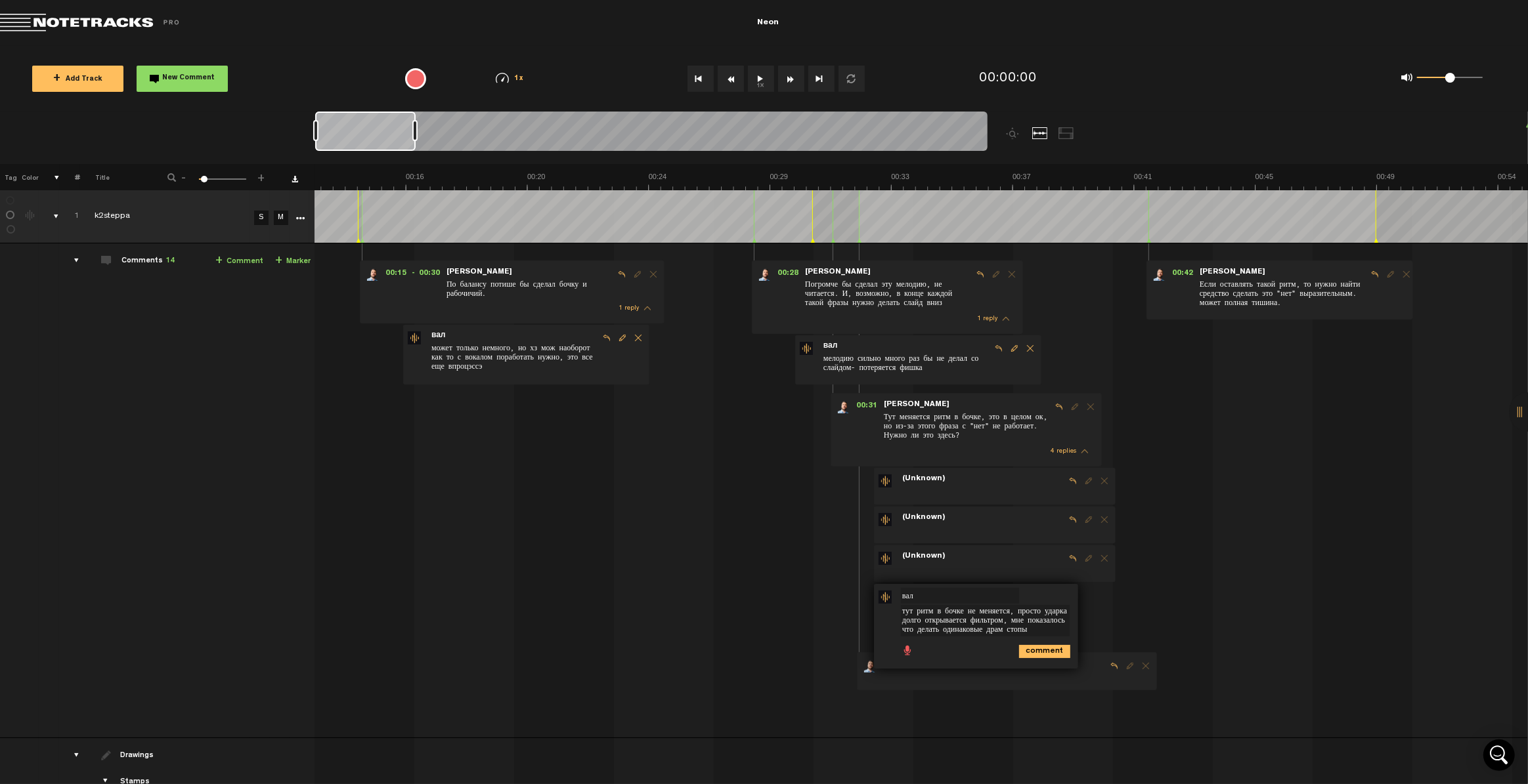
scroll to position [0, 0]
type textarea "тут ритм в бочке не меняется, просто ударка долго открывается фильтром, мне пок…"
click at [992, 553] on icon "comment" at bounding box center [1044, 661] width 51 height 13
click at [992, 271] on span "Reply to comment" at bounding box center [1375, 275] width 16 height 9
type textarea "мб"
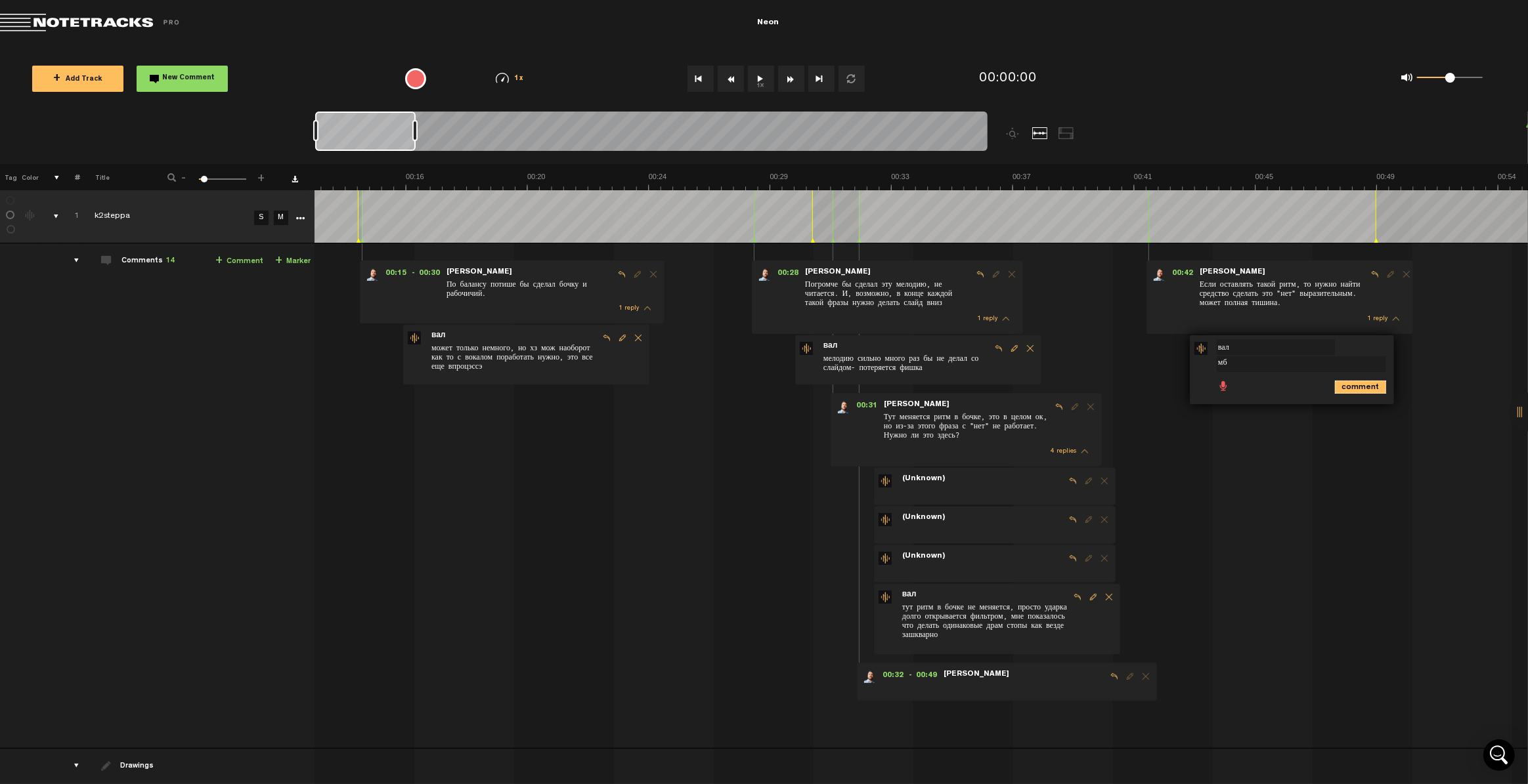
click at [992, 387] on icon "comment" at bounding box center [1360, 387] width 51 height 13
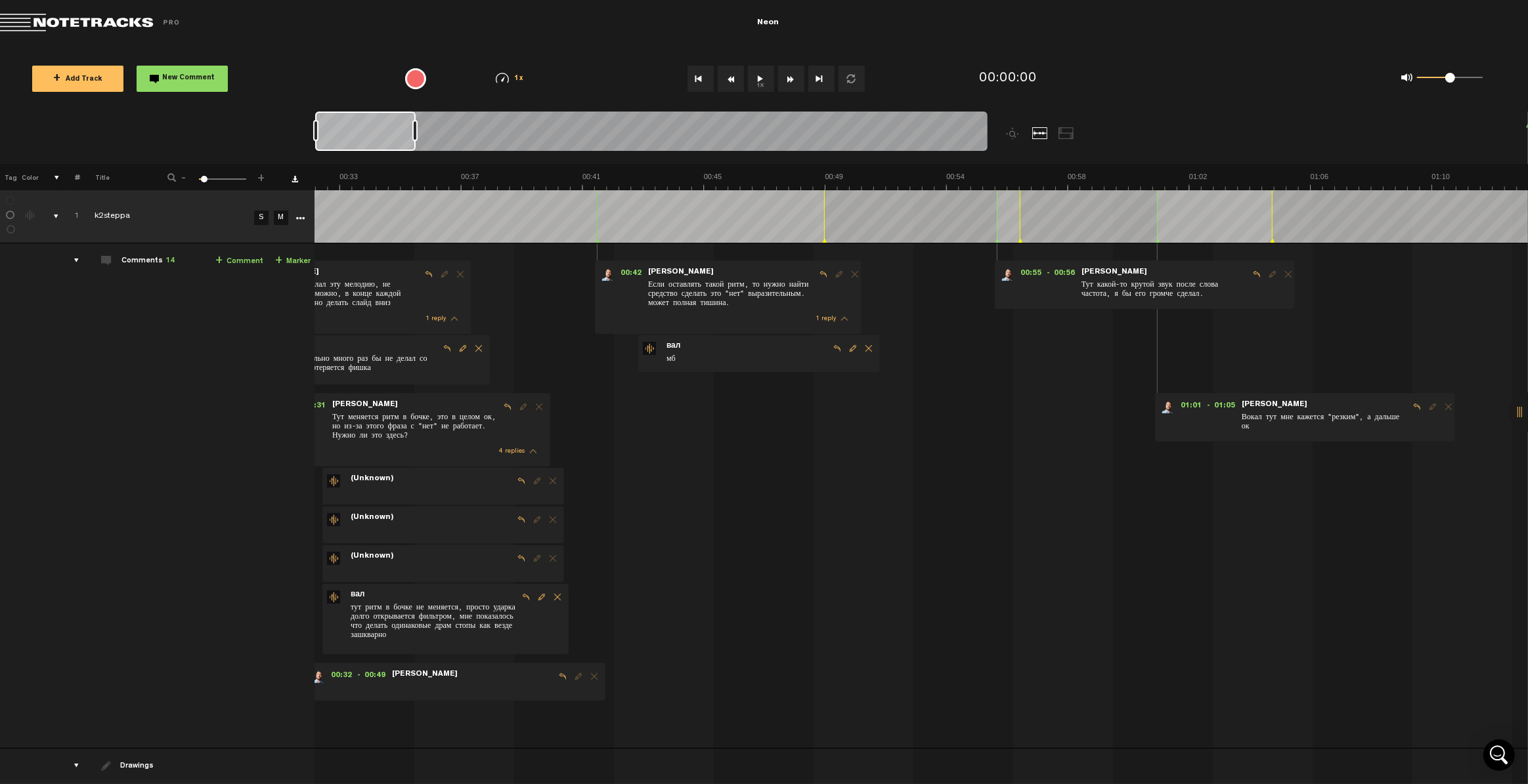
scroll to position [0, 1182]
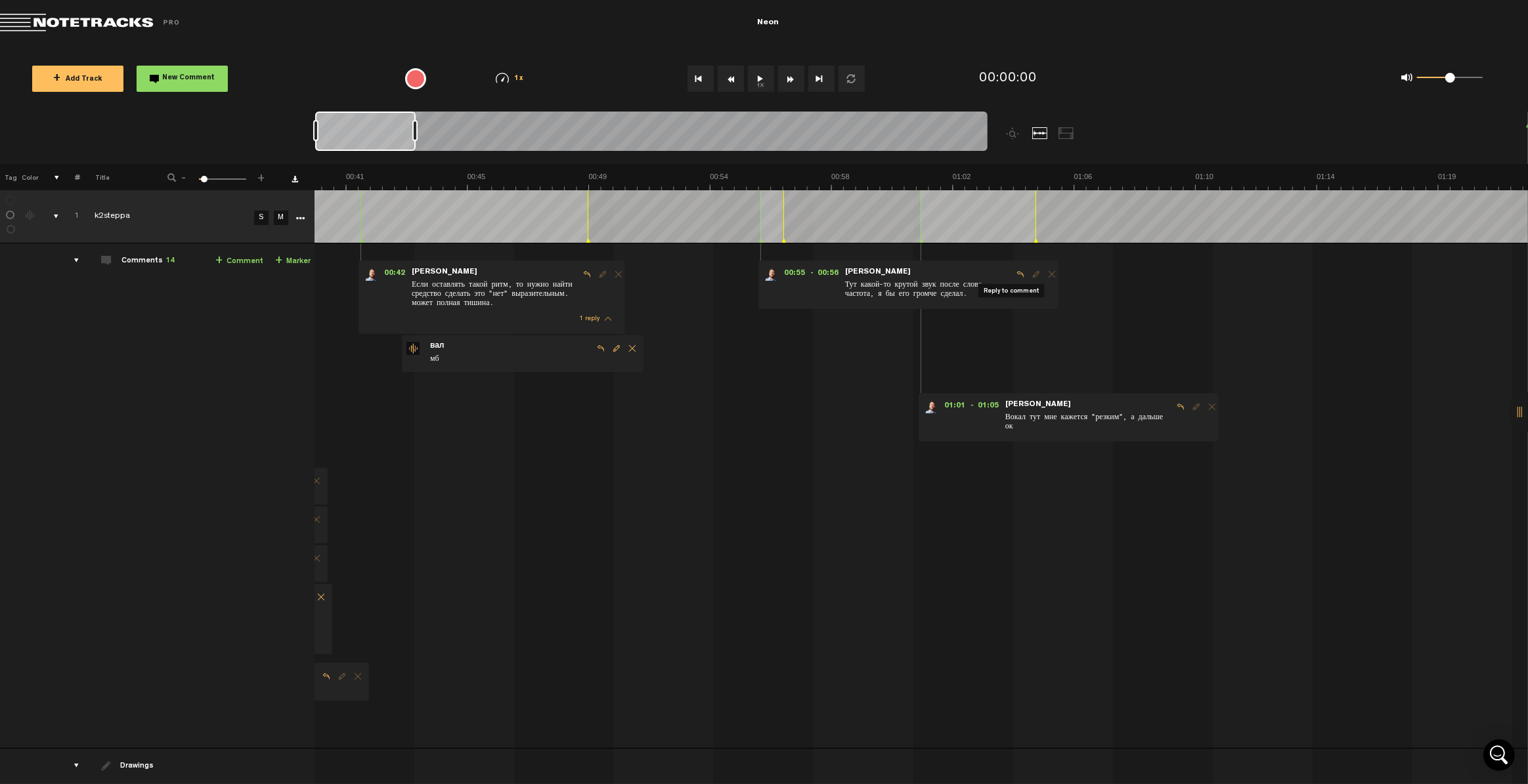
click at [992, 275] on span "Reply to comment" at bounding box center [1020, 275] width 16 height 9
type textarea "это второй слой баса верхнего с дистом и ревером, в целом - можно прибавить"
click at [952, 381] on icon "comment" at bounding box center [972, 382] width 51 height 13
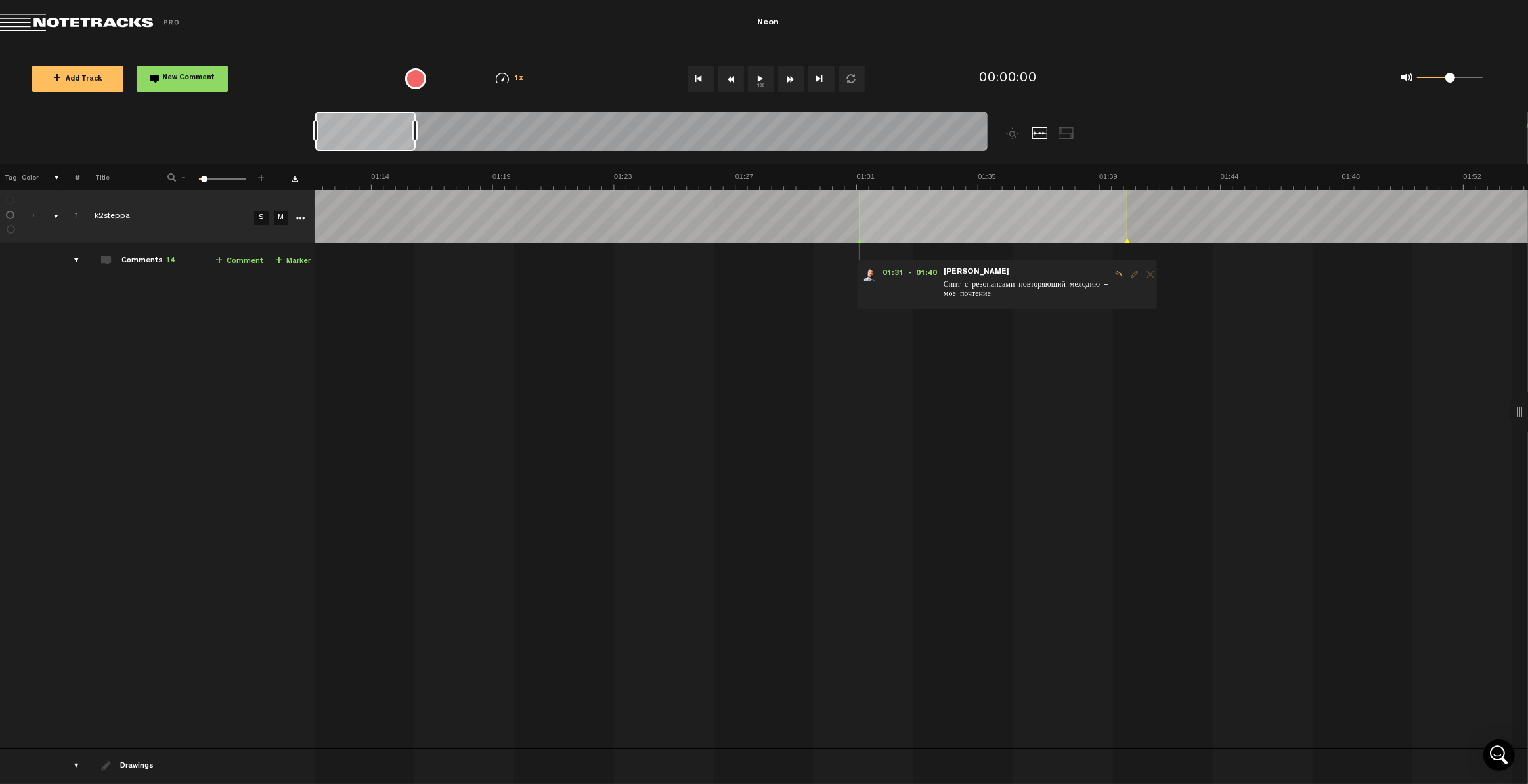
scroll to position [0, 2206]
click at [992, 273] on span "Reply to comment" at bounding box center [1040, 275] width 16 height 9
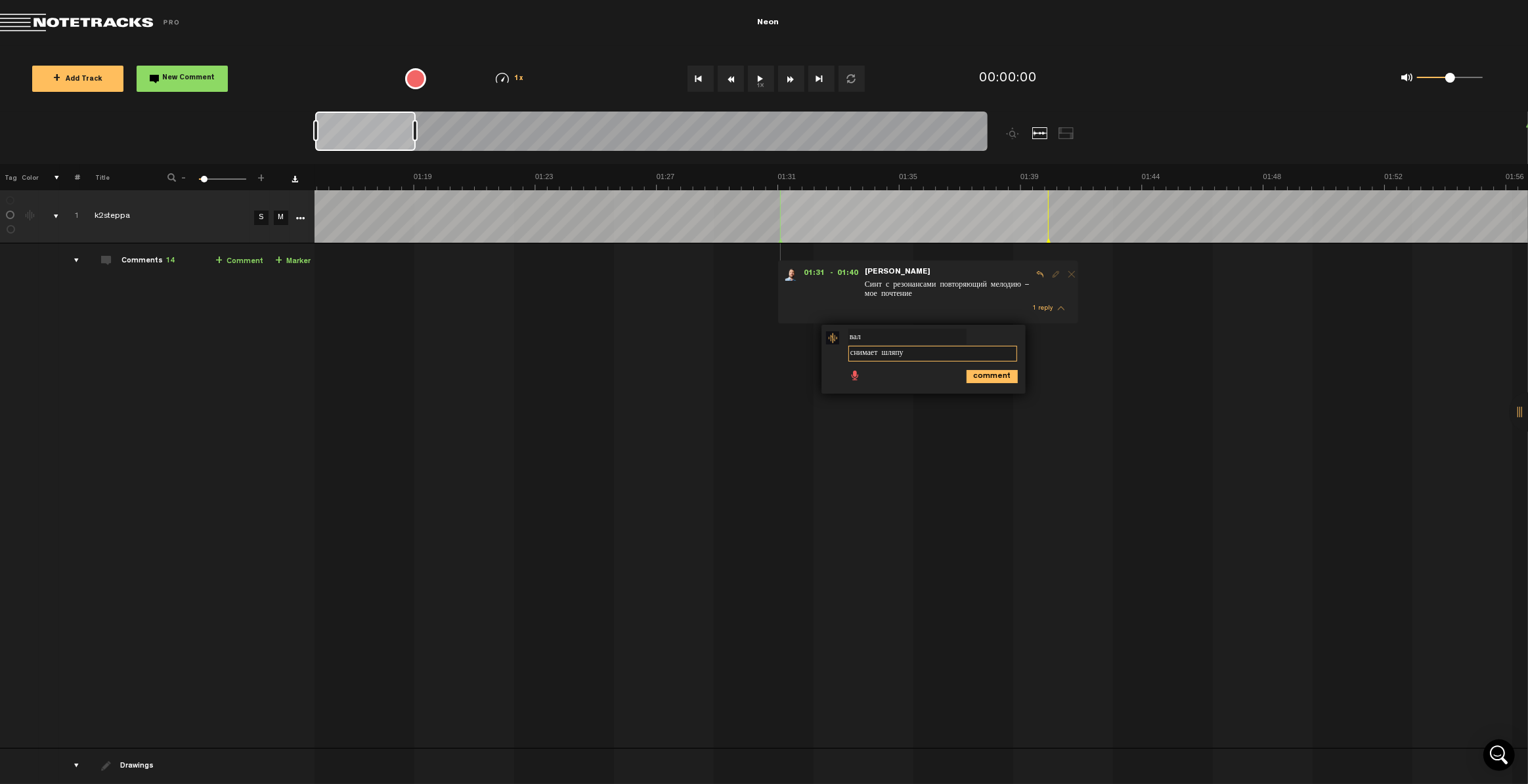
type textarea "снимает шляпу"
click at [992, 376] on icon "comment" at bounding box center [992, 376] width 51 height 13
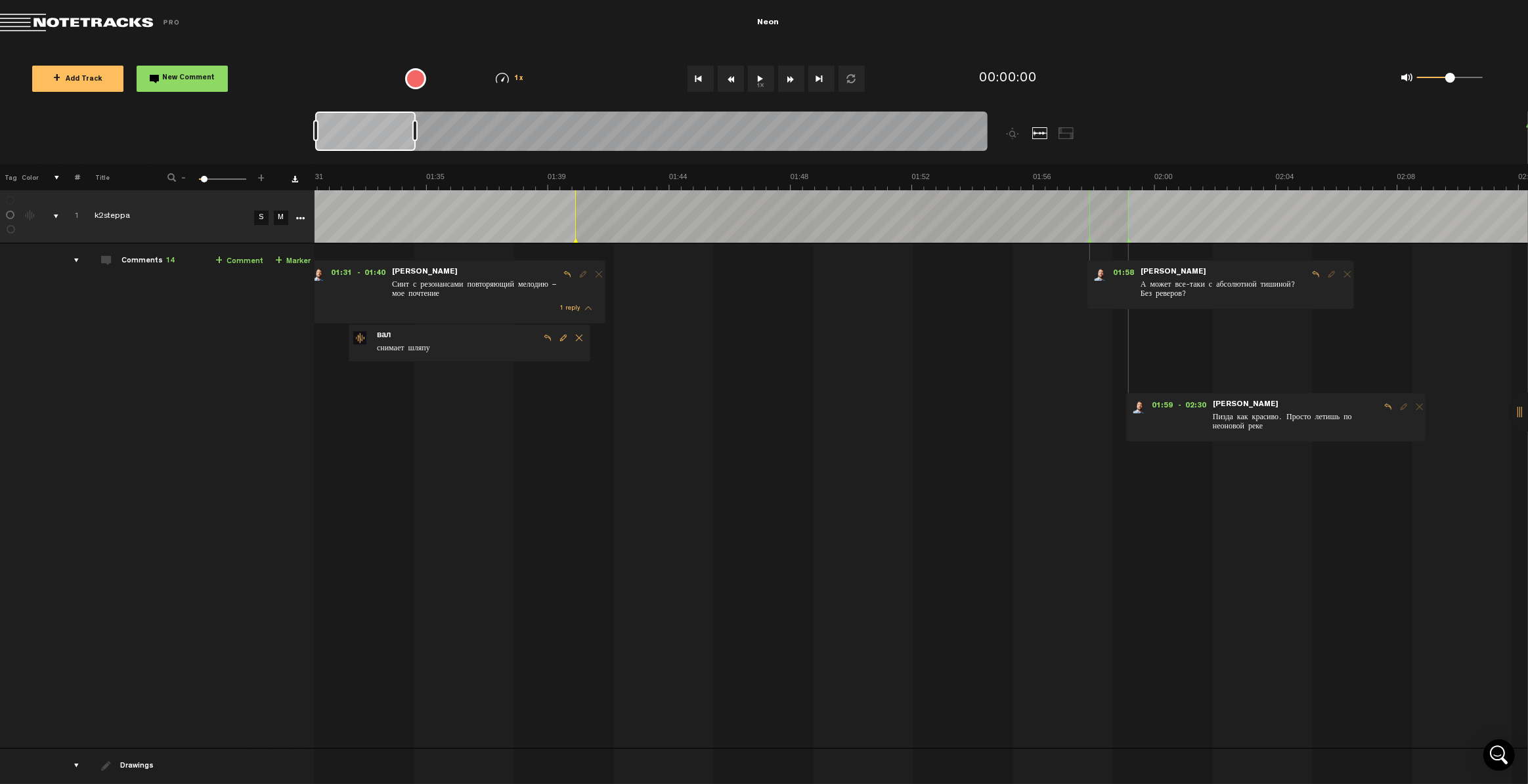
scroll to position [0, 2915]
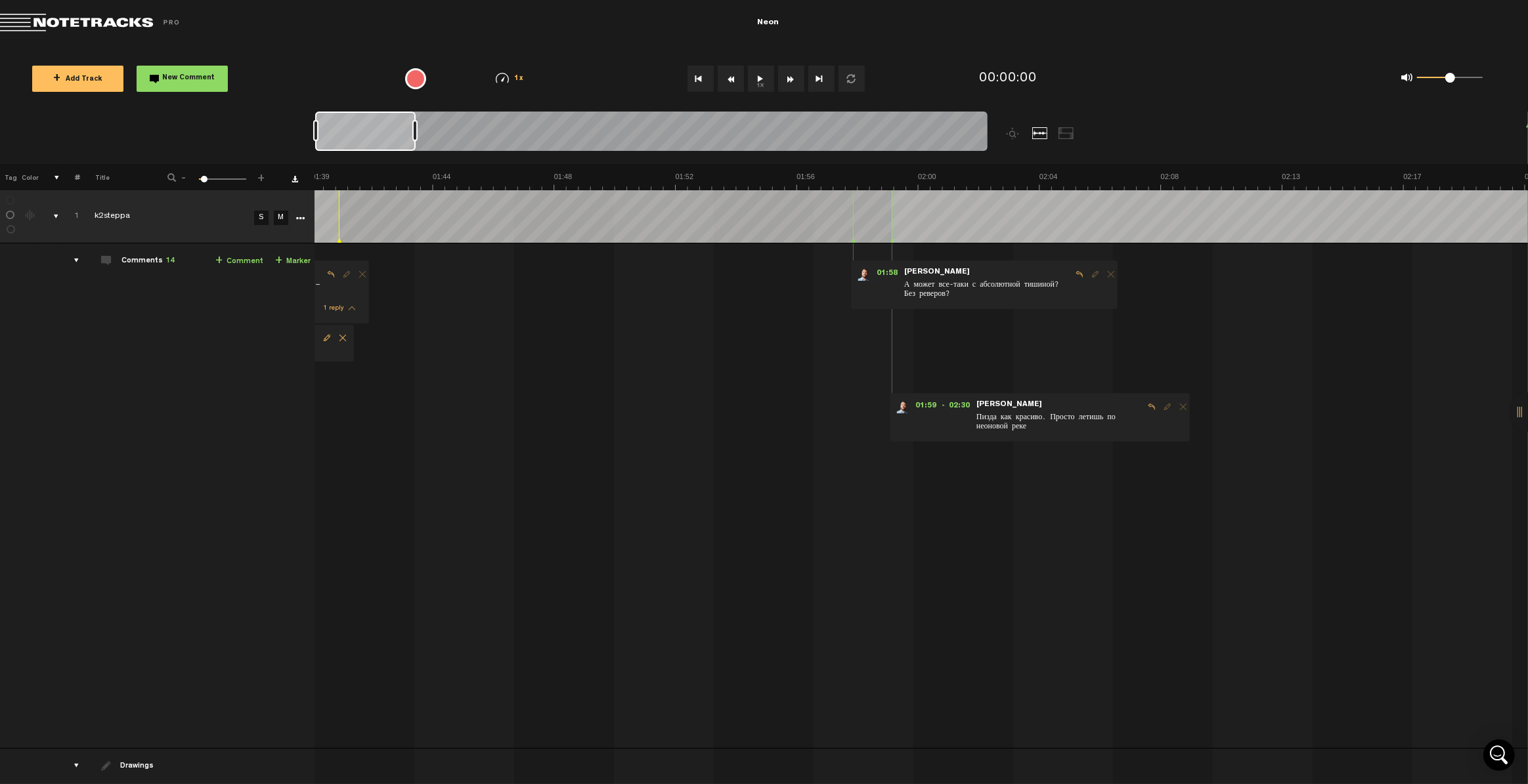
click at [992, 272] on span "Reply to comment" at bounding box center [1079, 275] width 16 height 9
type textarea "попробуемс"
click at [992, 375] on icon "comment" at bounding box center [1064, 376] width 51 height 13
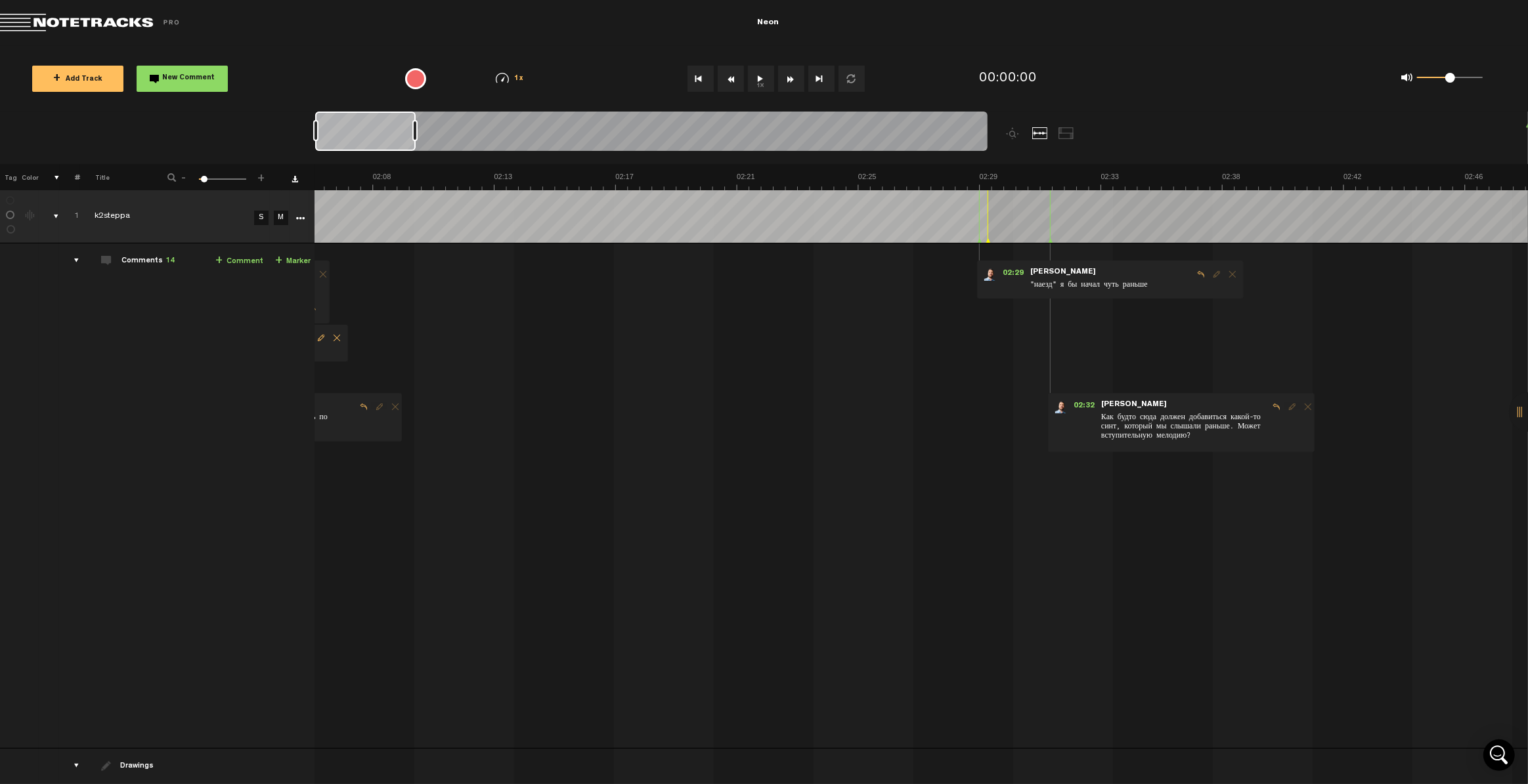
scroll to position [0, 4018]
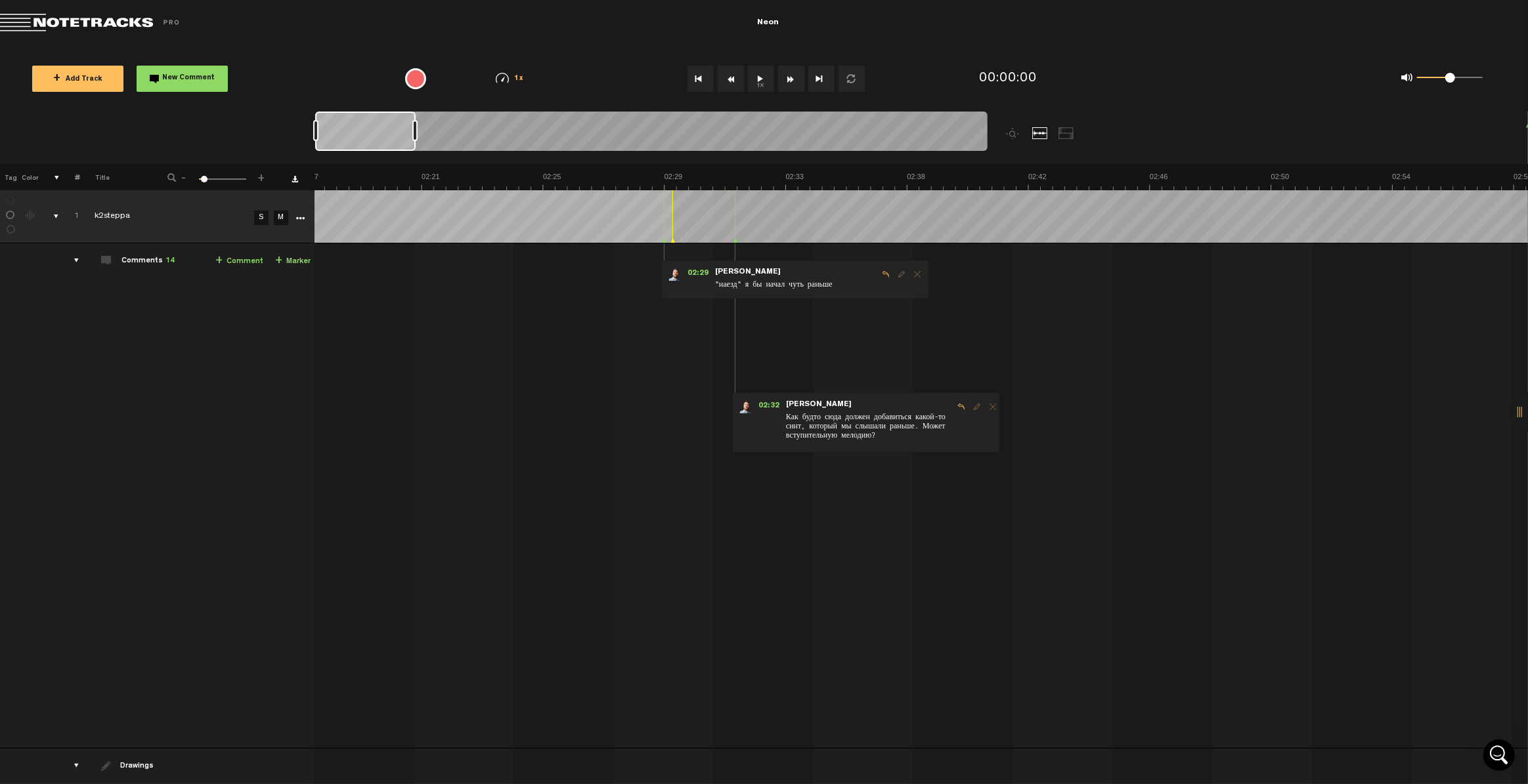
click at [878, 274] on span "Reply to comment" at bounding box center [885, 275] width 16 height 9
click at [793, 343] on textarea at bounding box center [816, 347] width 169 height 16
type textarea "эт наверн не так важно потомучто как помне и так работает"
click at [878, 376] on icon "comment" at bounding box center [875, 375] width 51 height 13
click at [954, 405] on span "Reply to comment" at bounding box center [961, 407] width 16 height 9
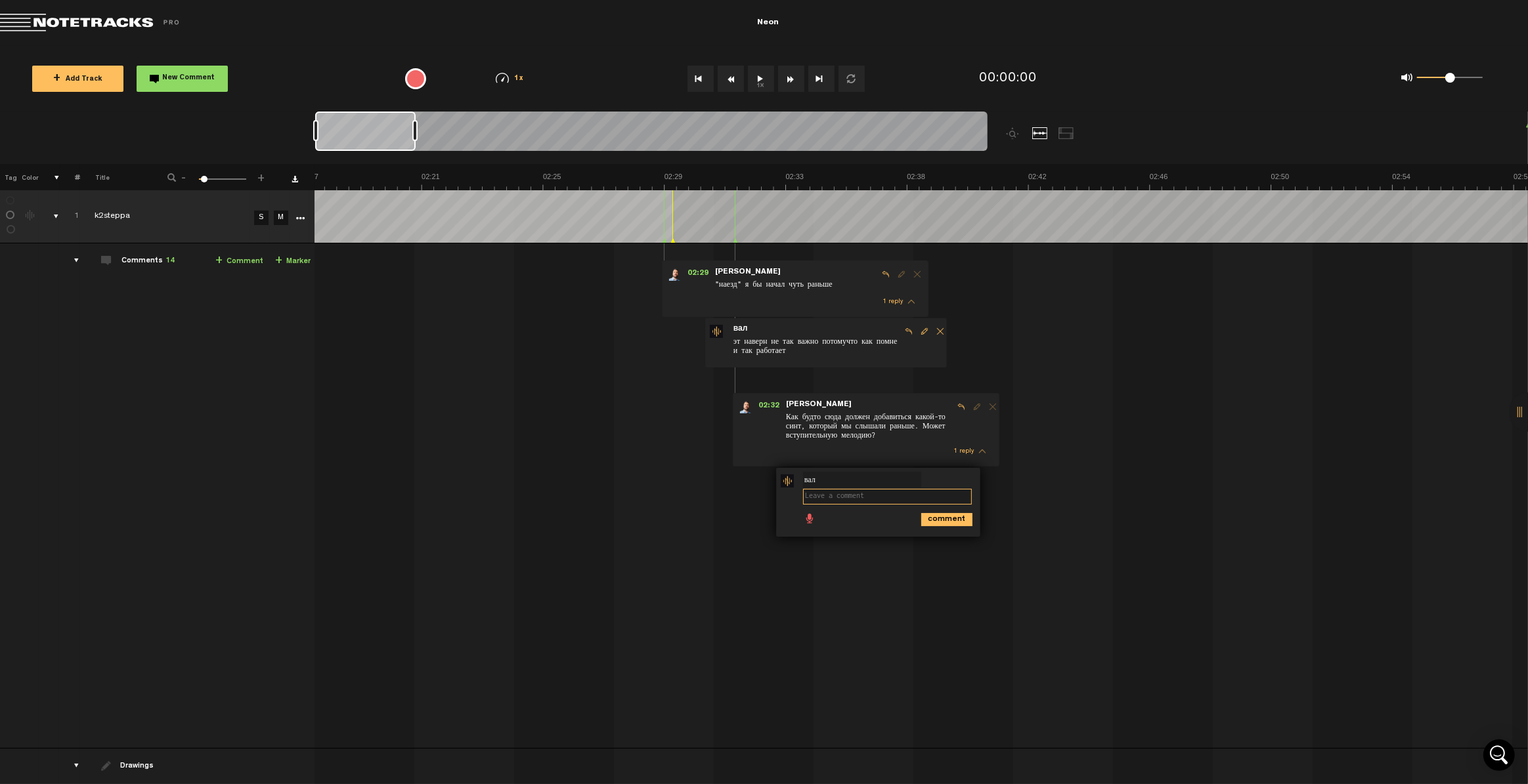
click at [894, 494] on textarea at bounding box center [887, 496] width 169 height 16
drag, startPoint x: 849, startPoint y: 534, endPoint x: 931, endPoint y: 543, distance: 82.5
click at [931, 543] on textarea "вот тут странная херня: если чет добавлять, что уже было , то потом разъёб ниху…" at bounding box center [887, 520] width 169 height 63
type textarea "вот тут странная херня: если чет добавлять, что уже было , то потом разъёб ниху…"
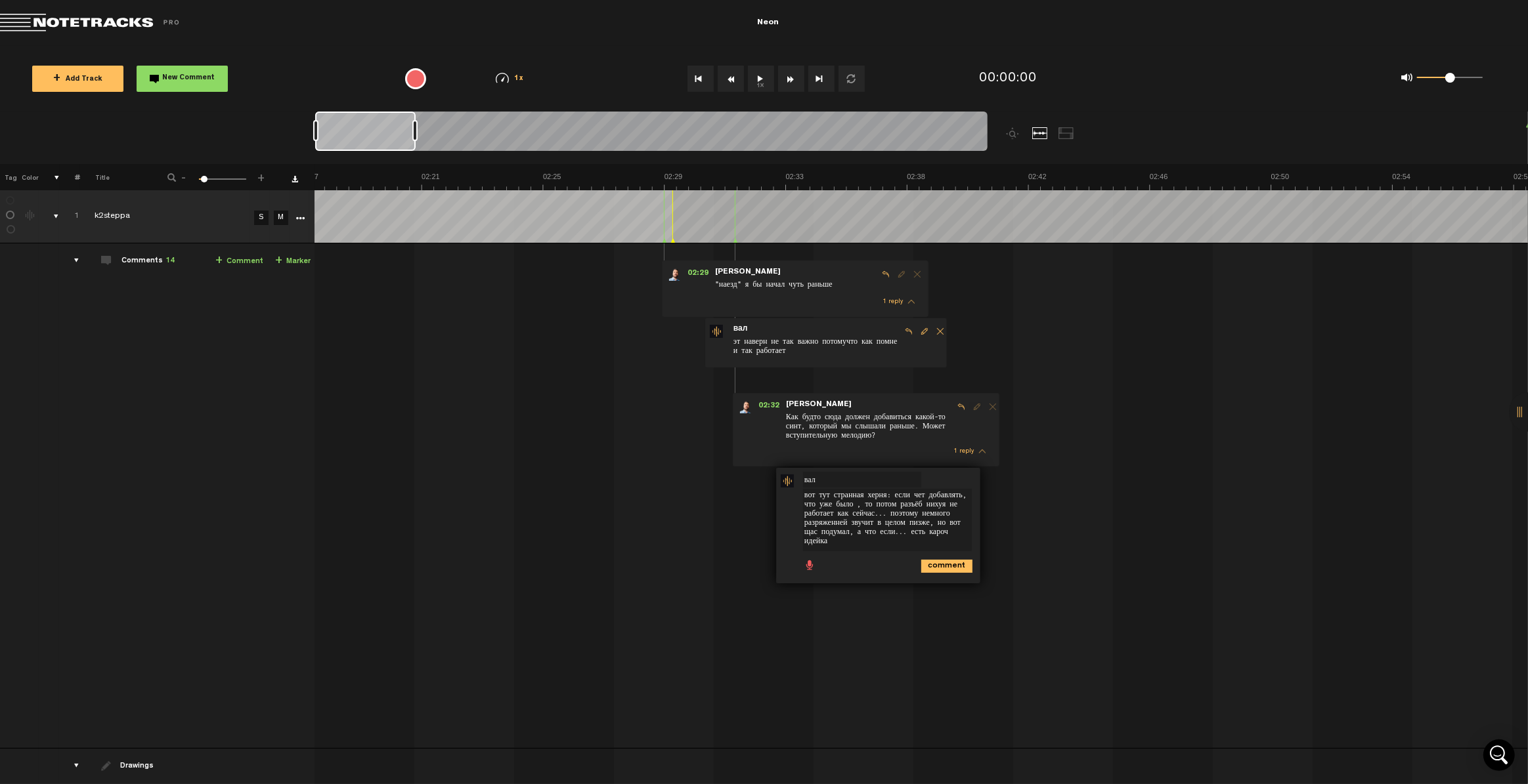
click at [927, 553] on div "comment" at bounding box center [880, 564] width 194 height 25
click at [930, 553] on icon "comment" at bounding box center [946, 566] width 51 height 13
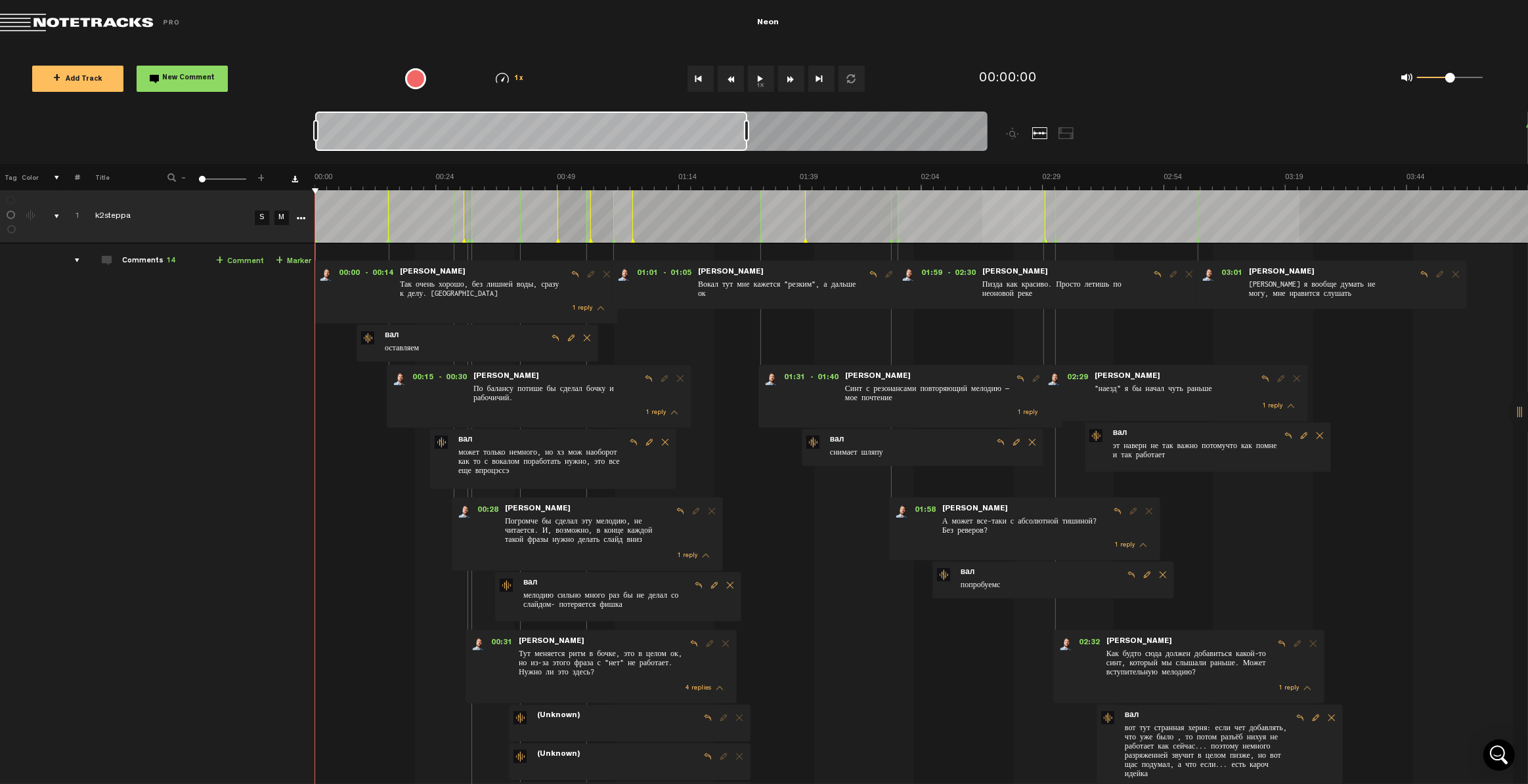
click at [992, 46] on div "Loading... 100% + Add Track New Comment 1x 0.25x 0.5x 0.75x 1x 1.25x 1.5x 1.75x…" at bounding box center [764, 46] width 1528 height 0
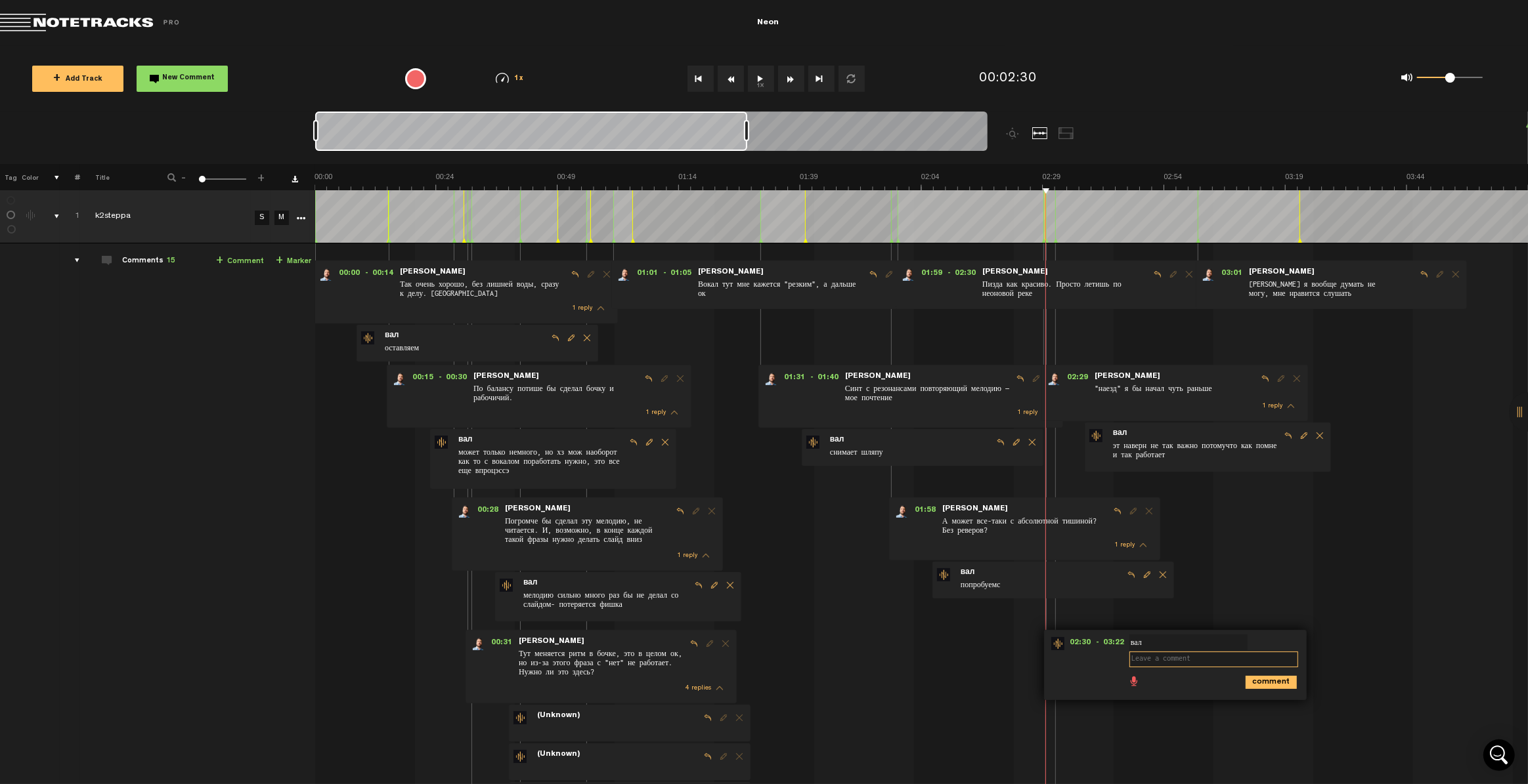
click at [888, 138] on div at bounding box center [651, 133] width 673 height 44
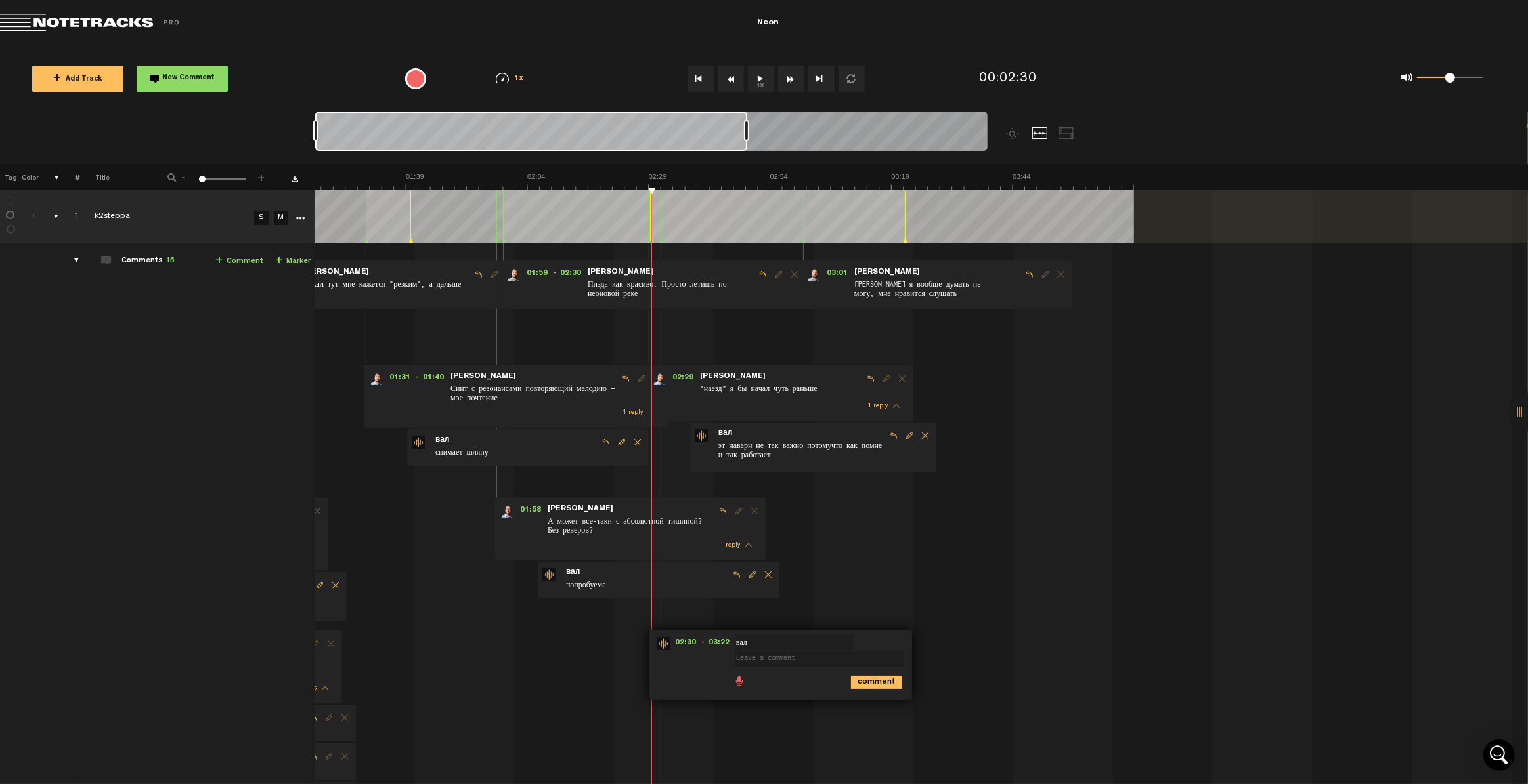
click at [875, 553] on span at bounding box center [821, 646] width 174 height 9
click at [865, 553] on form "вал вал" at bounding box center [821, 652] width 174 height 31
drag, startPoint x: 798, startPoint y: 697, endPoint x: 780, endPoint y: 690, distance: 19.3
click at [798, 553] on div "02:30 - 03:22 • : "" вал вал вал comment" at bounding box center [780, 665] width 262 height 70
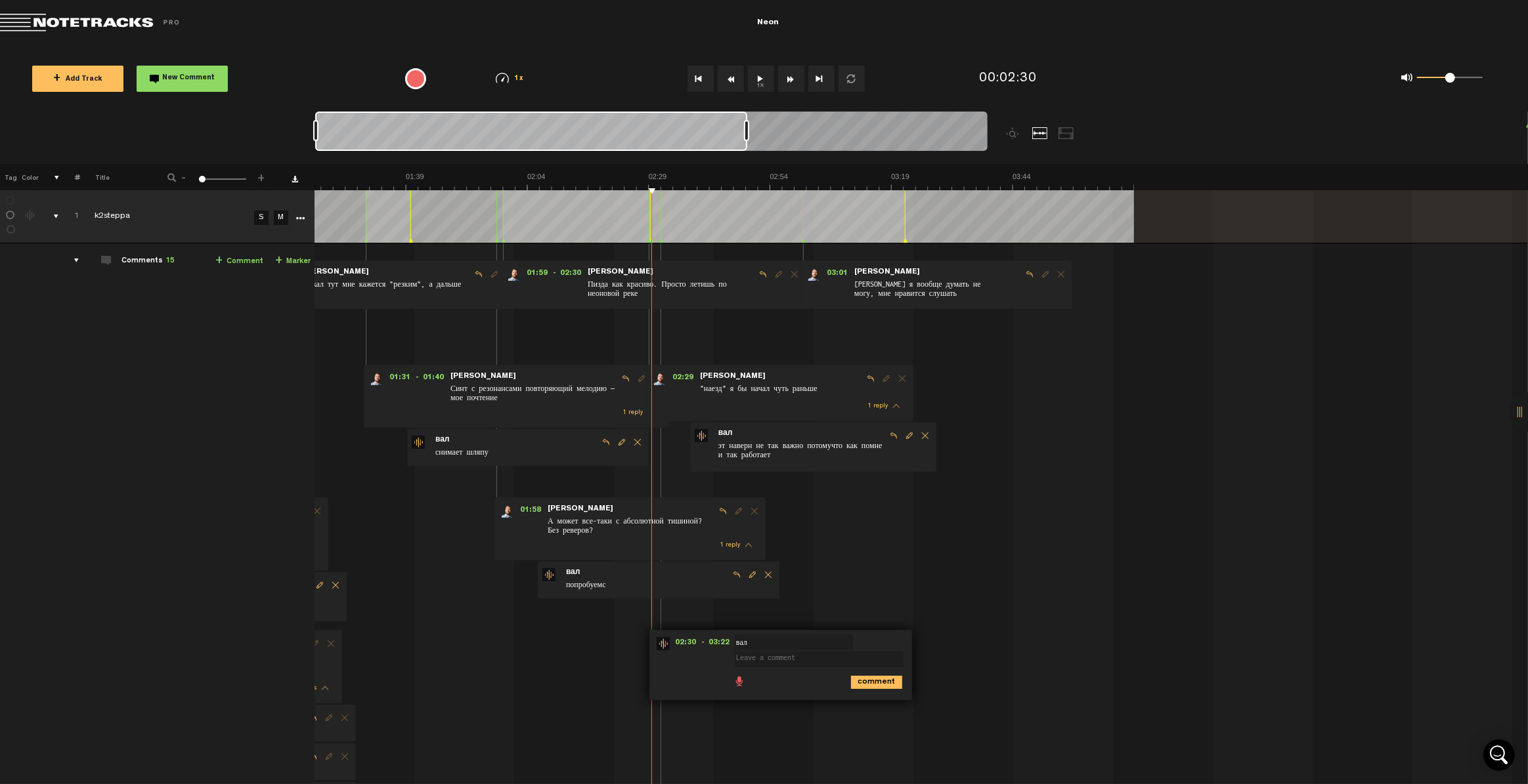
click at [776, 553] on ul "comment" at bounding box center [818, 682] width 170 height 15
drag, startPoint x: 859, startPoint y: 643, endPoint x: 845, endPoint y: 645, distance: 14.1
click at [858, 553] on span at bounding box center [821, 646] width 174 height 9
drag, startPoint x: 670, startPoint y: 670, endPoint x: 663, endPoint y: 667, distance: 7.6
click at [669, 553] on div "comment" at bounding box center [783, 681] width 252 height 25
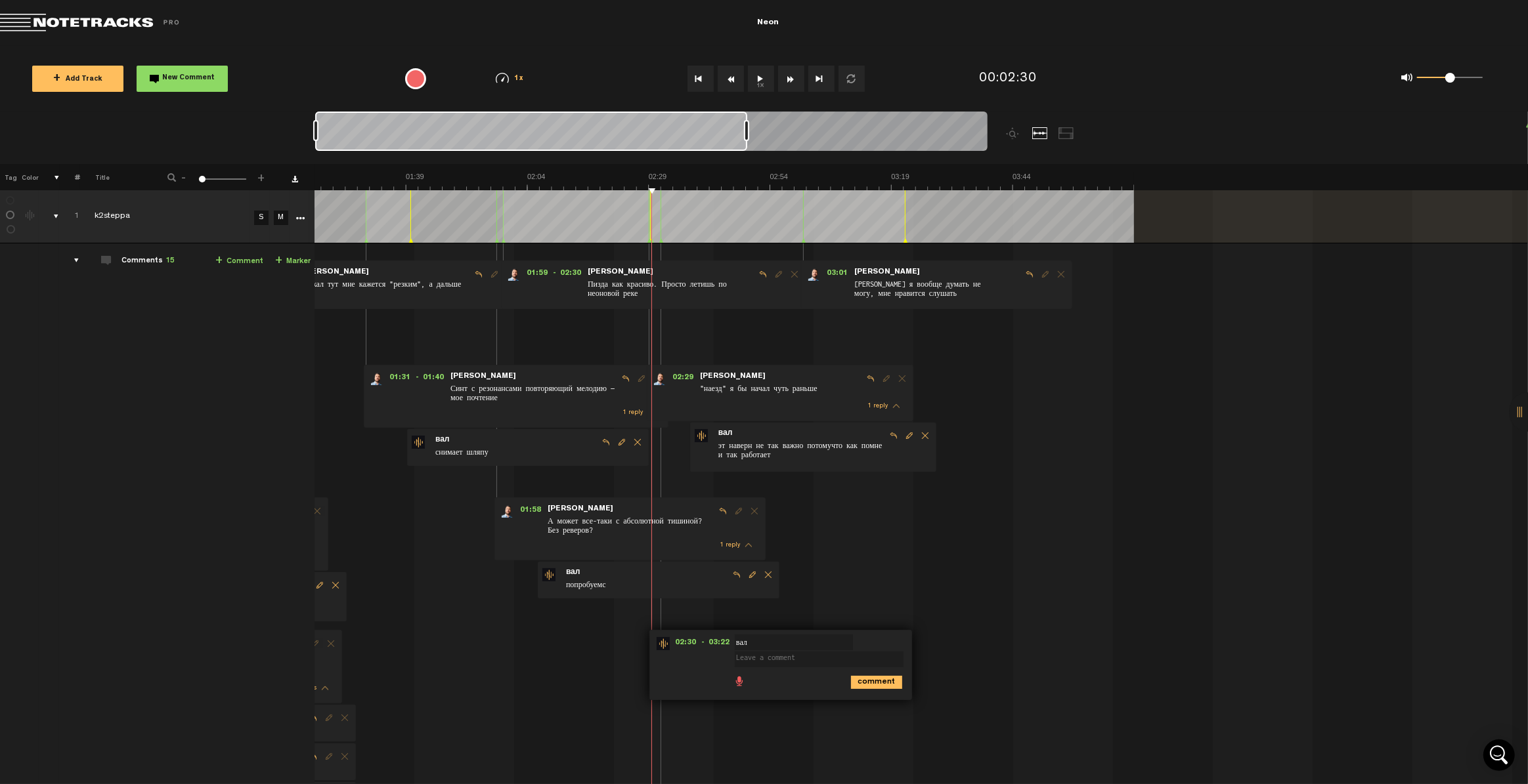
click at [656, 553] on img at bounding box center [663, 643] width 13 height 13
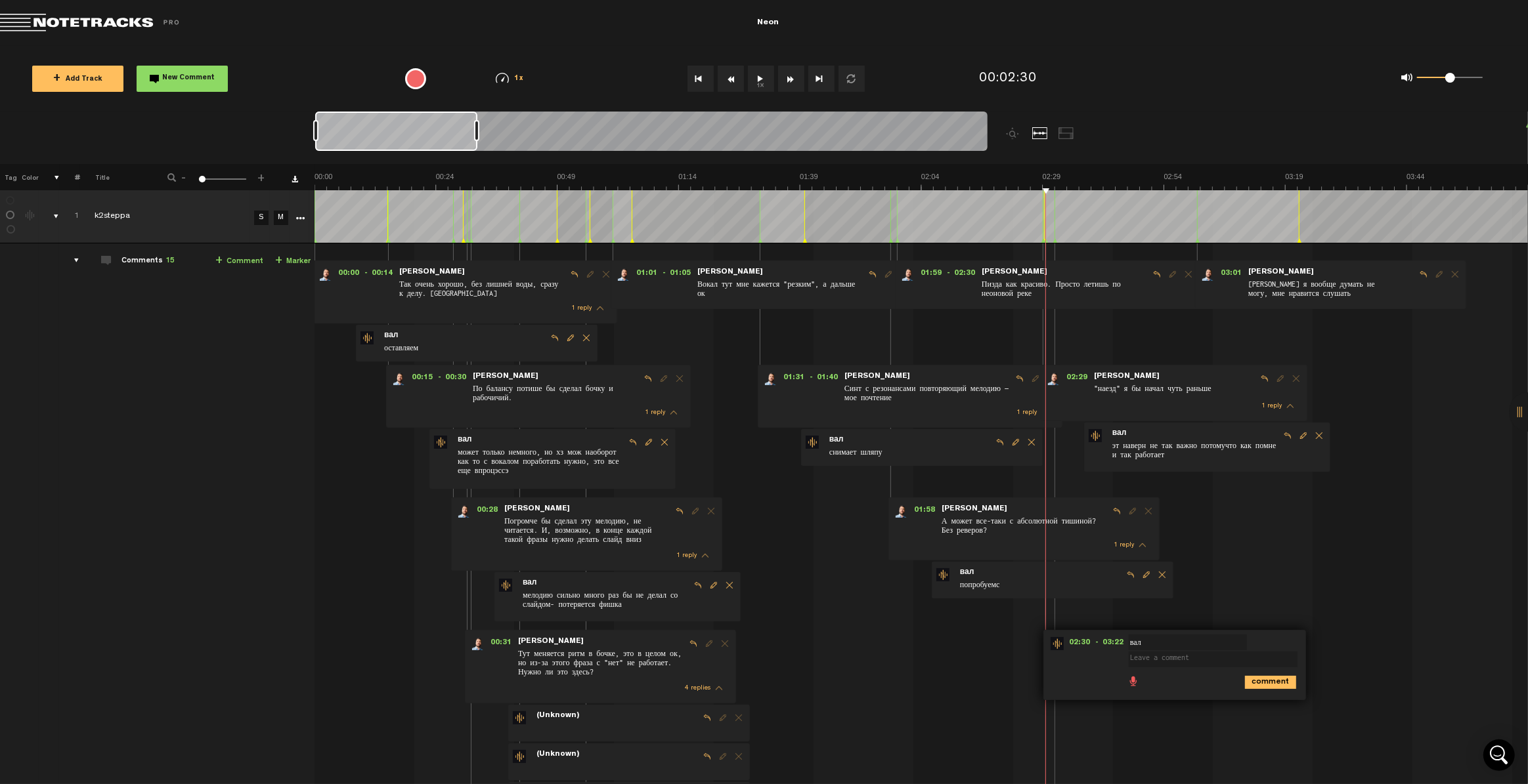
drag, startPoint x: 734, startPoint y: 129, endPoint x: 475, endPoint y: 135, distance: 259.1
click at [475, 135] on div at bounding box center [477, 130] width 5 height 21
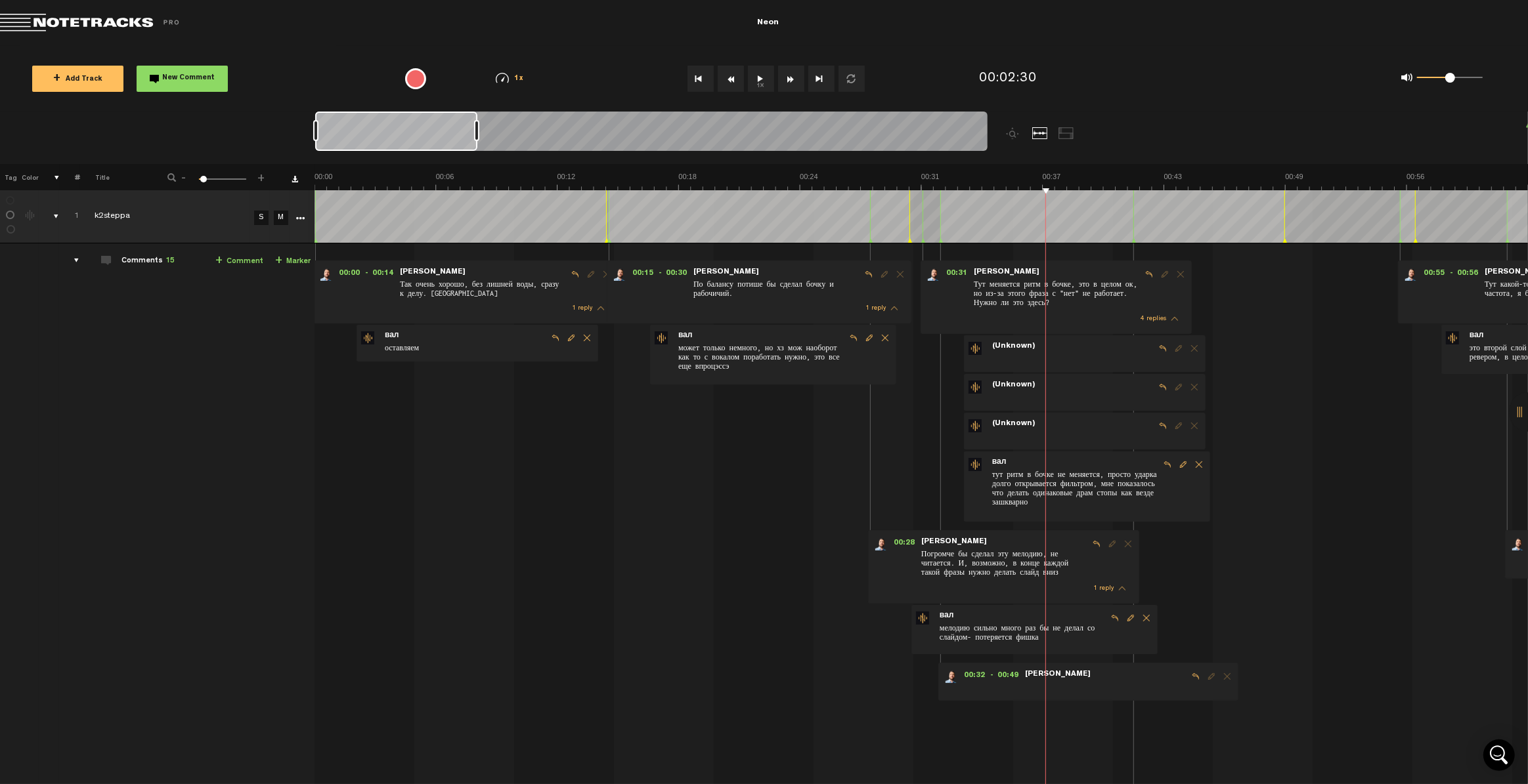
click at [992, 553] on span "Reply to comment" at bounding box center [1195, 677] width 16 height 9
type textarea "н"
type textarea "к"
click at [992, 553] on textarea "возможно и нужно их прибавить да," at bounding box center [1093, 750] width 169 height 16
click at [992, 553] on textarea "возможно, и нужно их прибавить да," at bounding box center [1093, 750] width 169 height 16
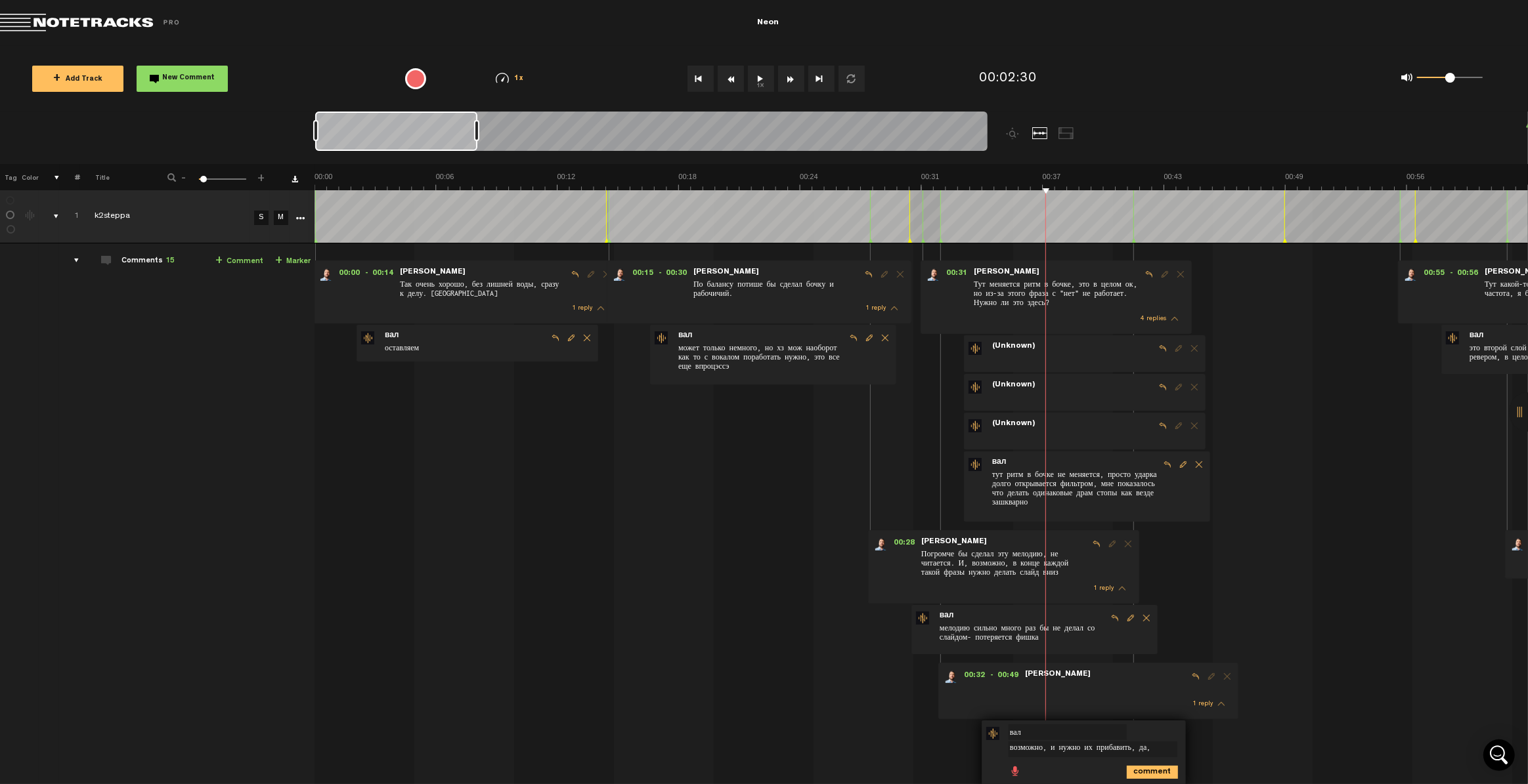
click at [992, 553] on textarea "возможно, и нужно их прибавить, да," at bounding box center [1093, 750] width 169 height 16
type textarea "возможно, и нужно их прибавить, да,но слайды - не"
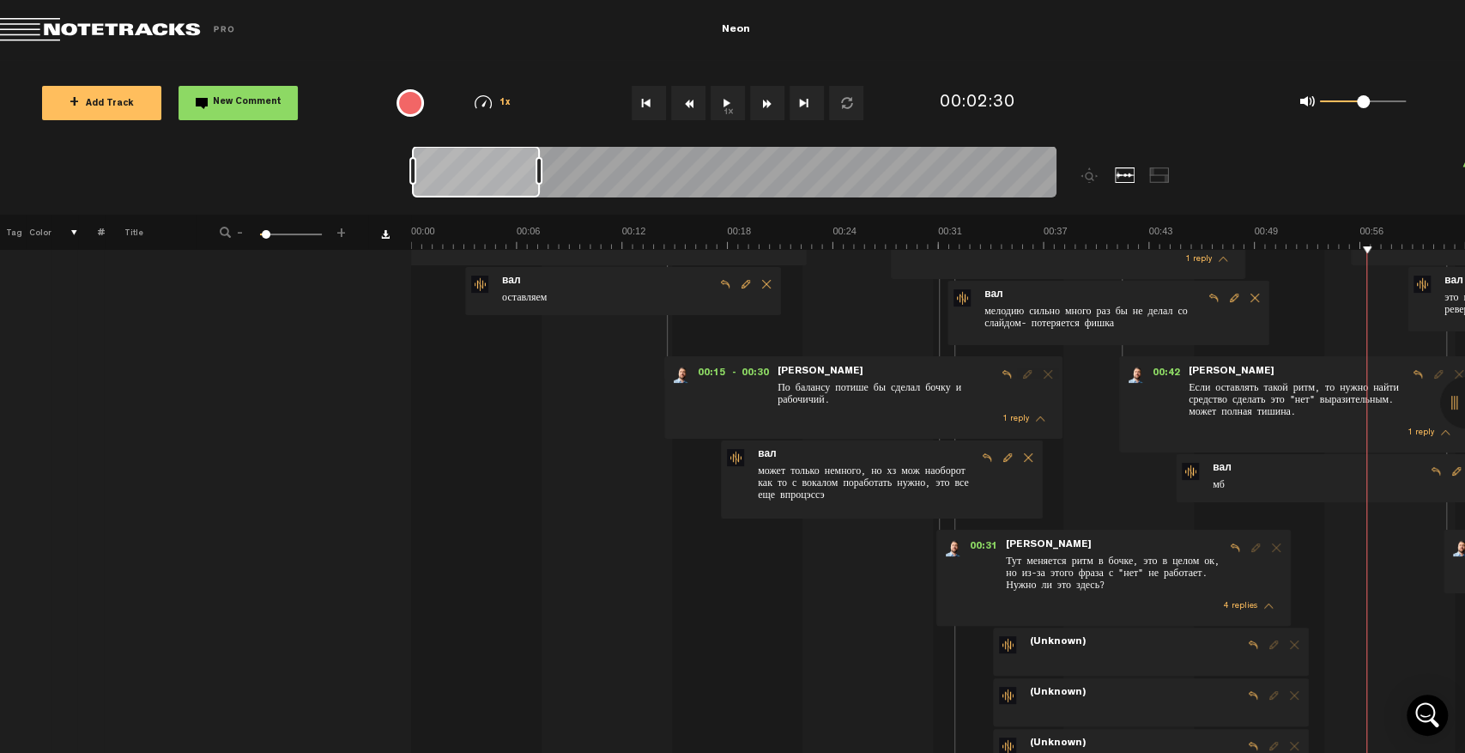
scroll to position [173, 13]
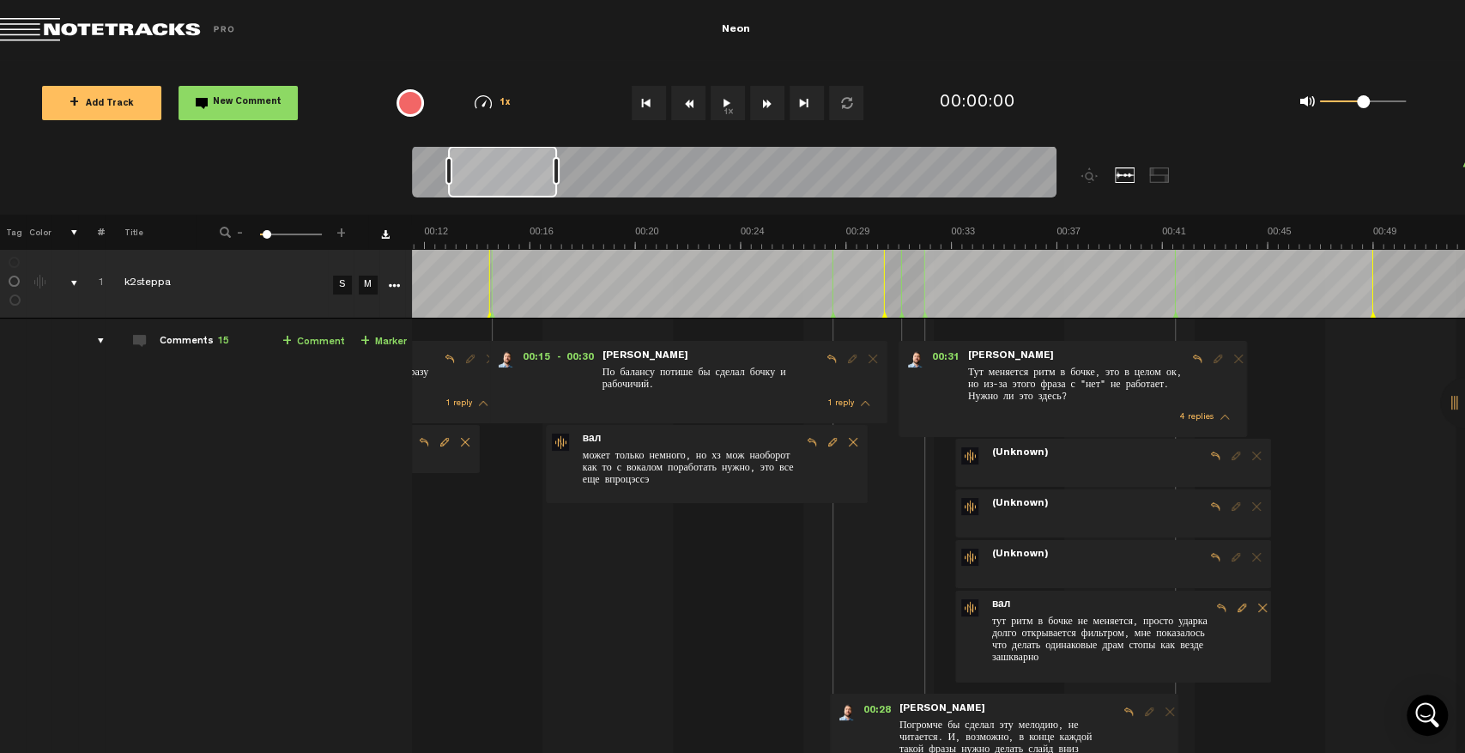
scroll to position [0, 396]
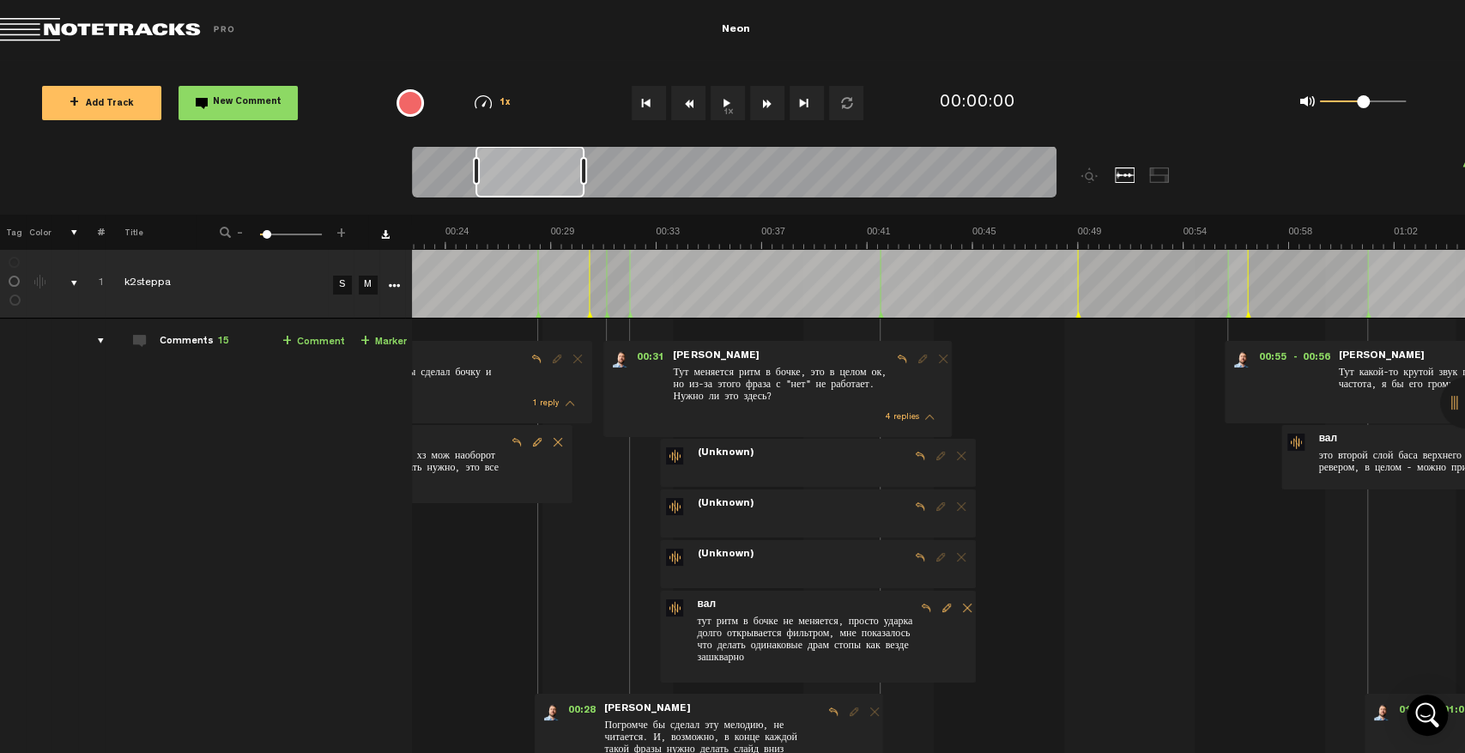
drag, startPoint x: 473, startPoint y: 166, endPoint x: 534, endPoint y: 178, distance: 62.1
click at [534, 178] on div at bounding box center [529, 171] width 109 height 51
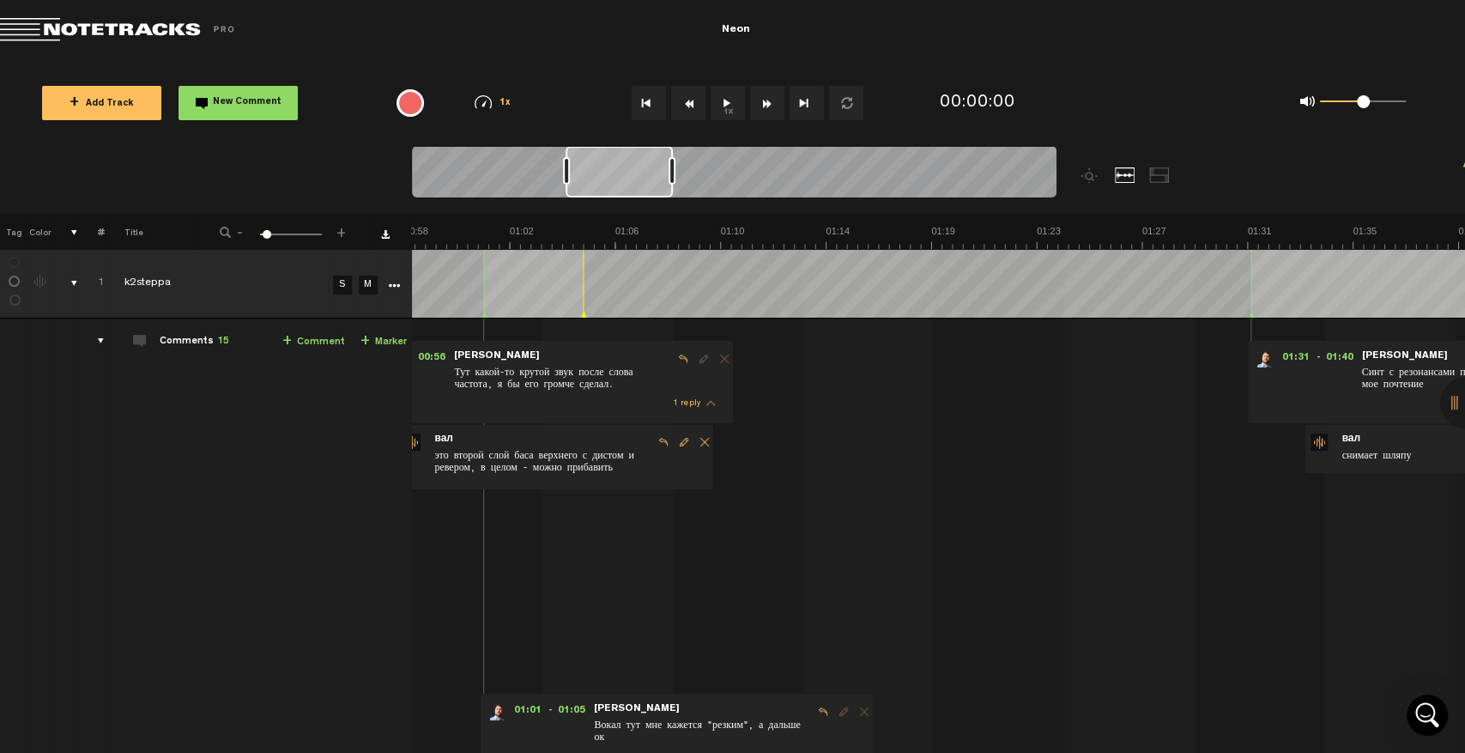
scroll to position [0, 1481]
drag, startPoint x: 533, startPoint y: 176, endPoint x: 617, endPoint y: 221, distance: 95.2
click at [617, 60] on div "Loading... 100% + Add Track New Comment 1x 0.25x 0.5x 0.75x 1x 1.25x 1.5x 1.75x…" at bounding box center [732, 60] width 1465 height 0
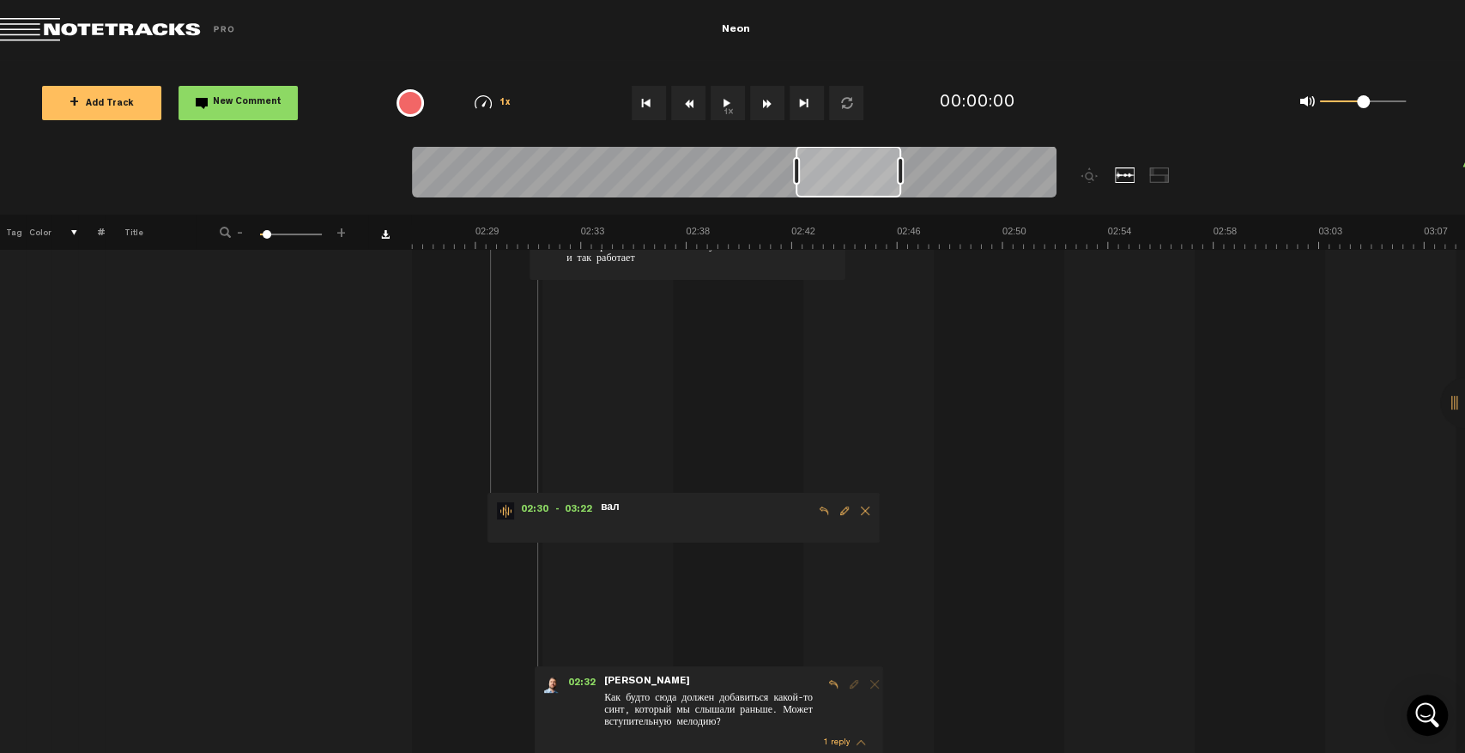
scroll to position [0, 3738]
drag, startPoint x: 595, startPoint y: 170, endPoint x: 828, endPoint y: 242, distance: 244.3
click at [825, 60] on div "Loading... 100% + Add Track New Comment 1x 0.25x 0.5x 0.75x 1x 1.25x 1.5x 1.75x…" at bounding box center [732, 60] width 1465 height 0
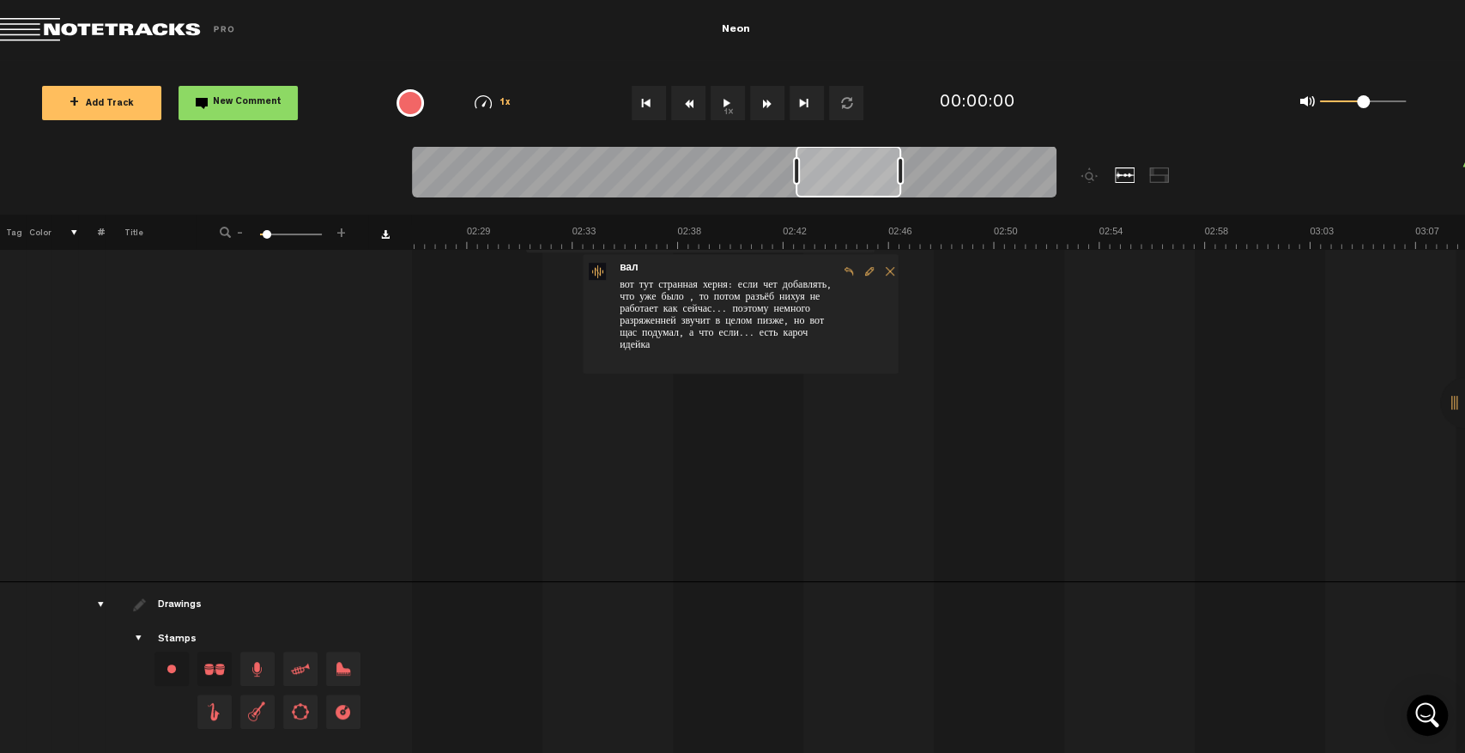
scroll to position [795, 0]
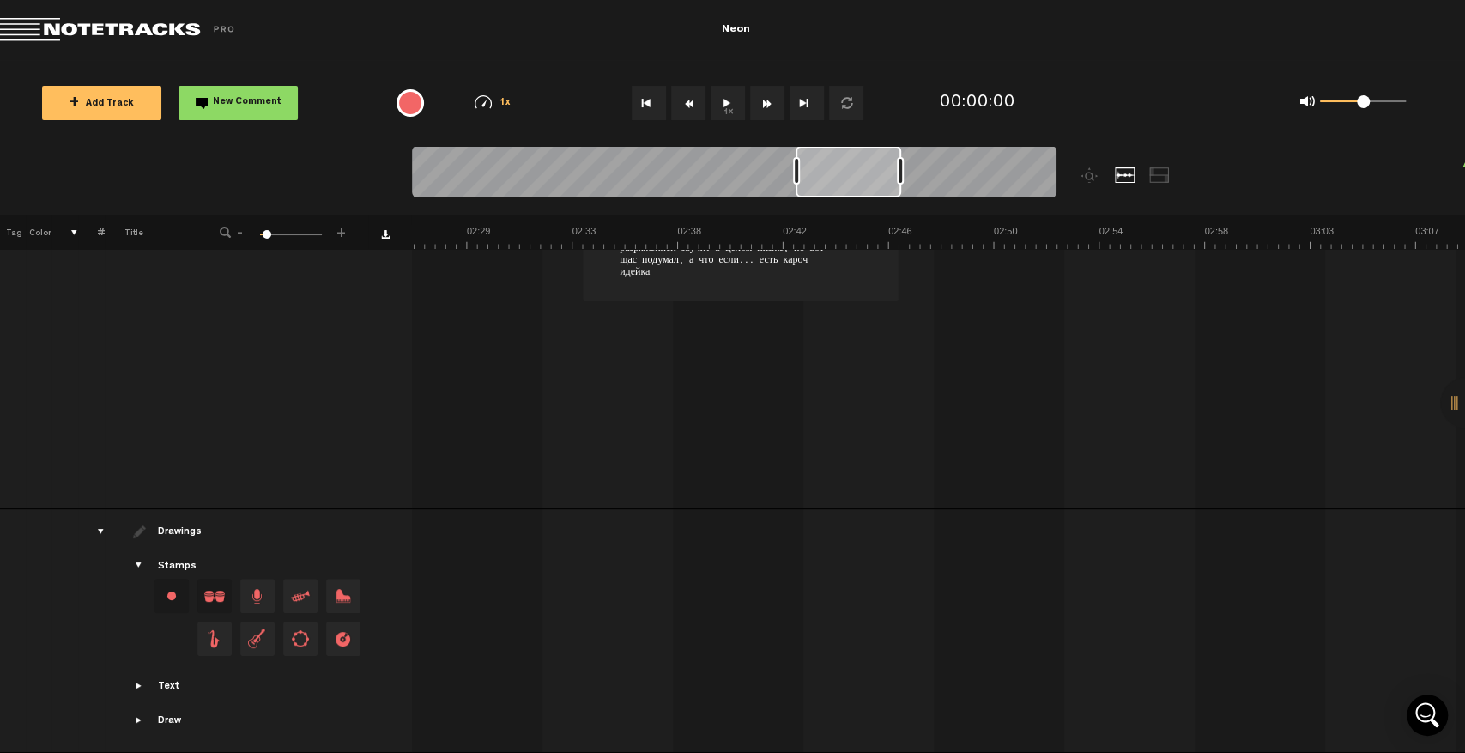
click at [294, 625] on span "Drag and drop a stamp" at bounding box center [300, 638] width 34 height 34
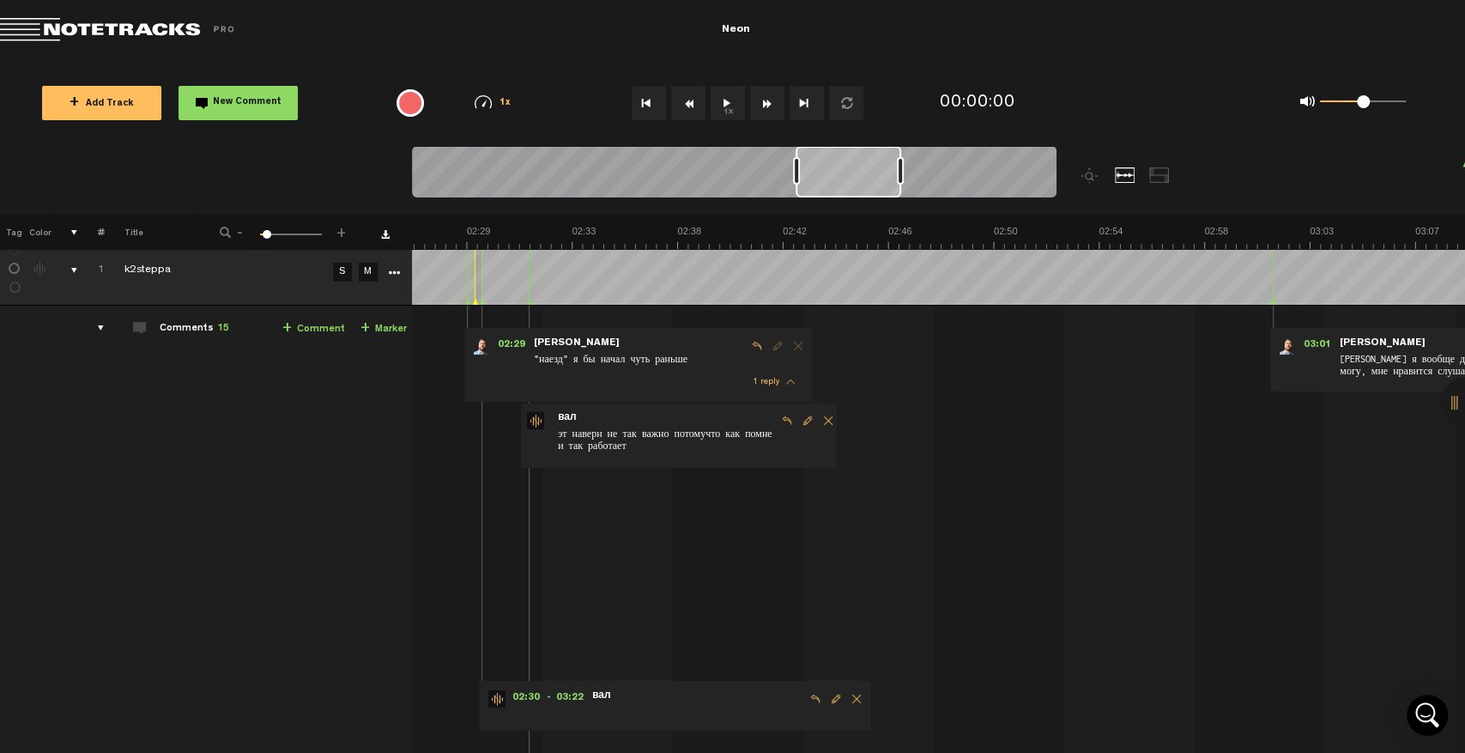
scroll to position [0, 0]
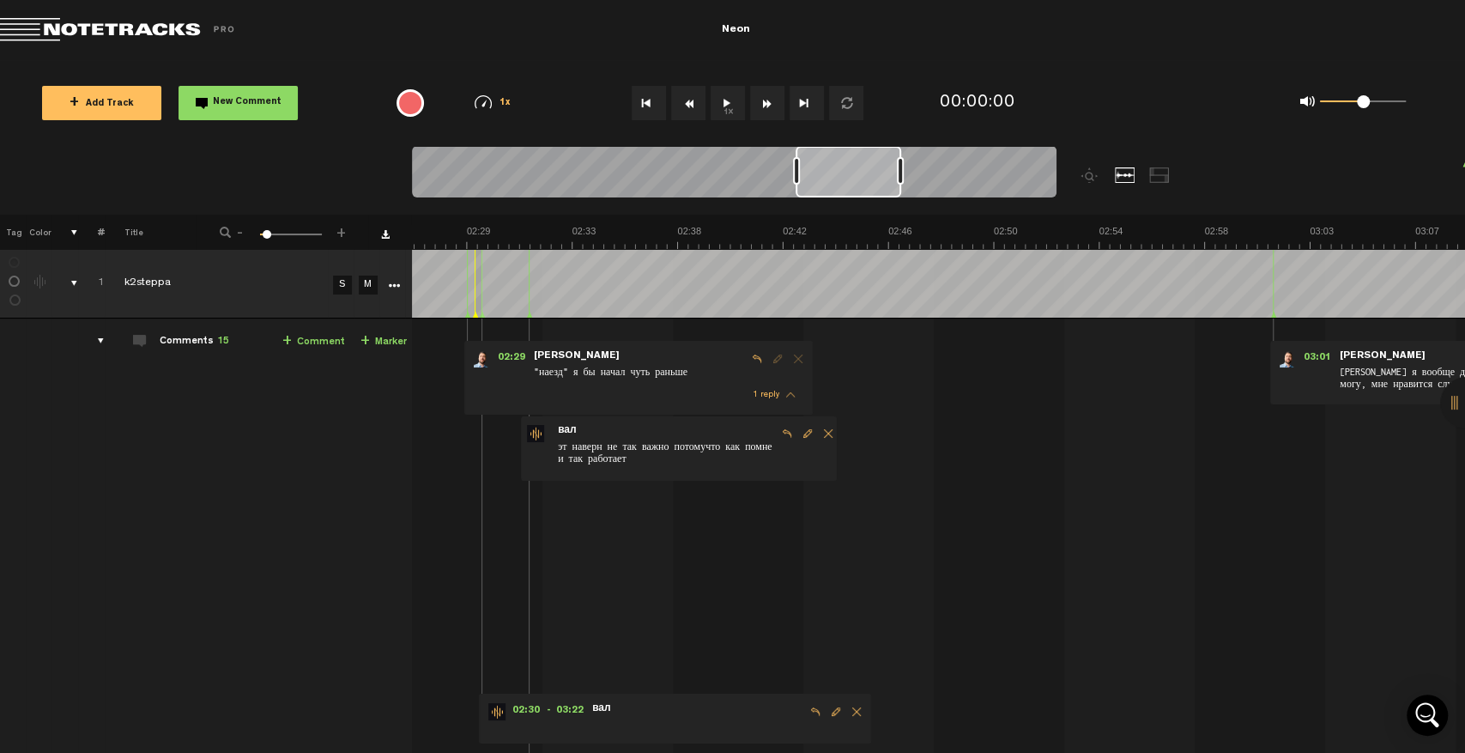
drag, startPoint x: 836, startPoint y: 369, endPoint x: 862, endPoint y: 377, distance: 26.9
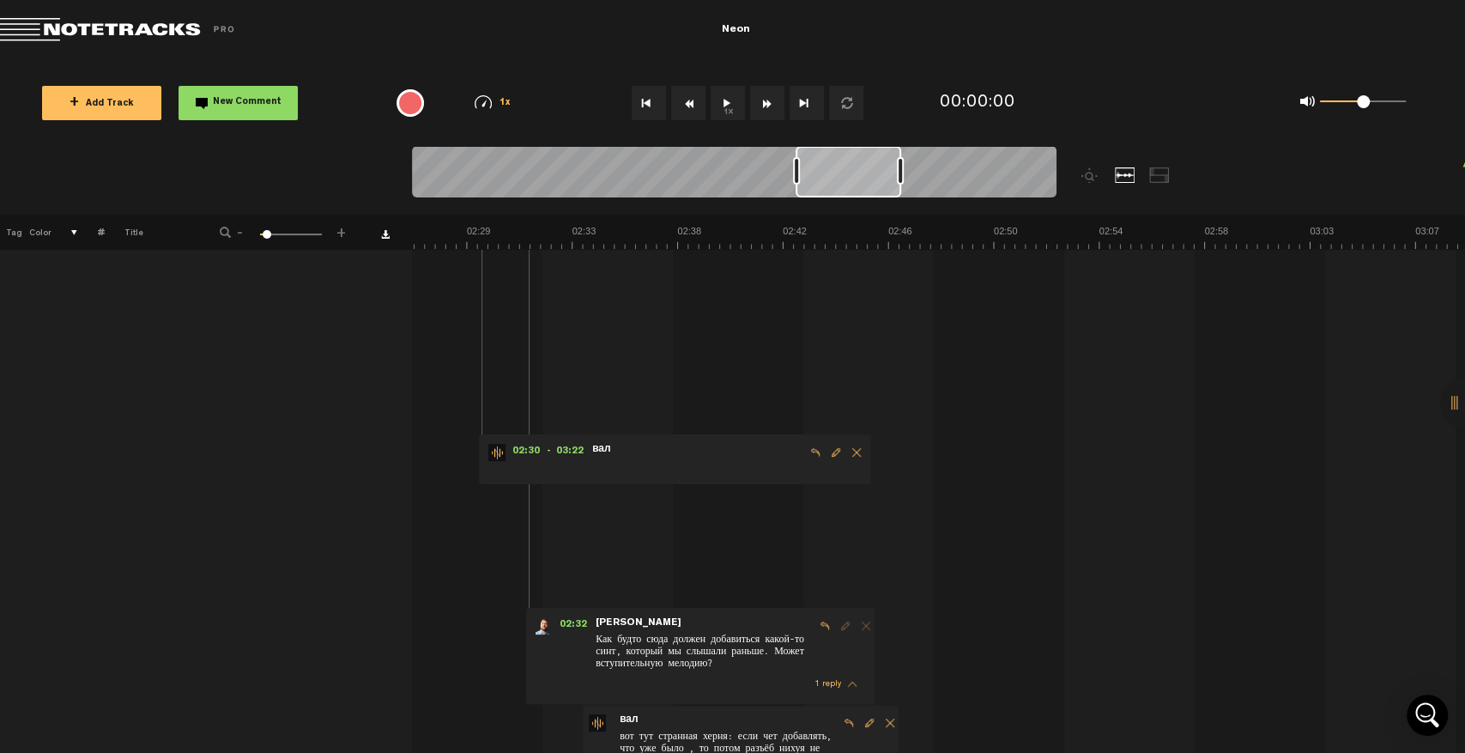
scroll to position [795, 0]
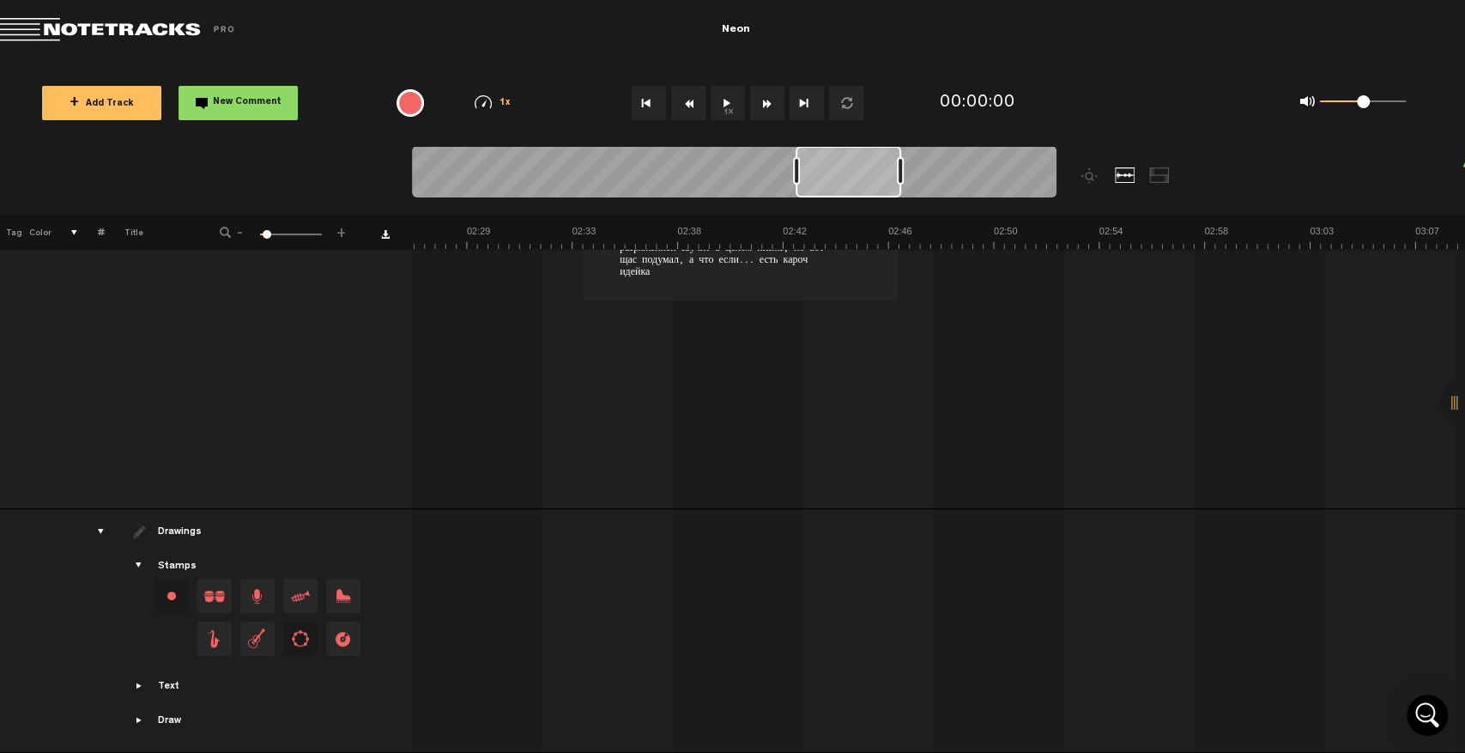
click at [139, 524] on span at bounding box center [140, 531] width 14 height 14
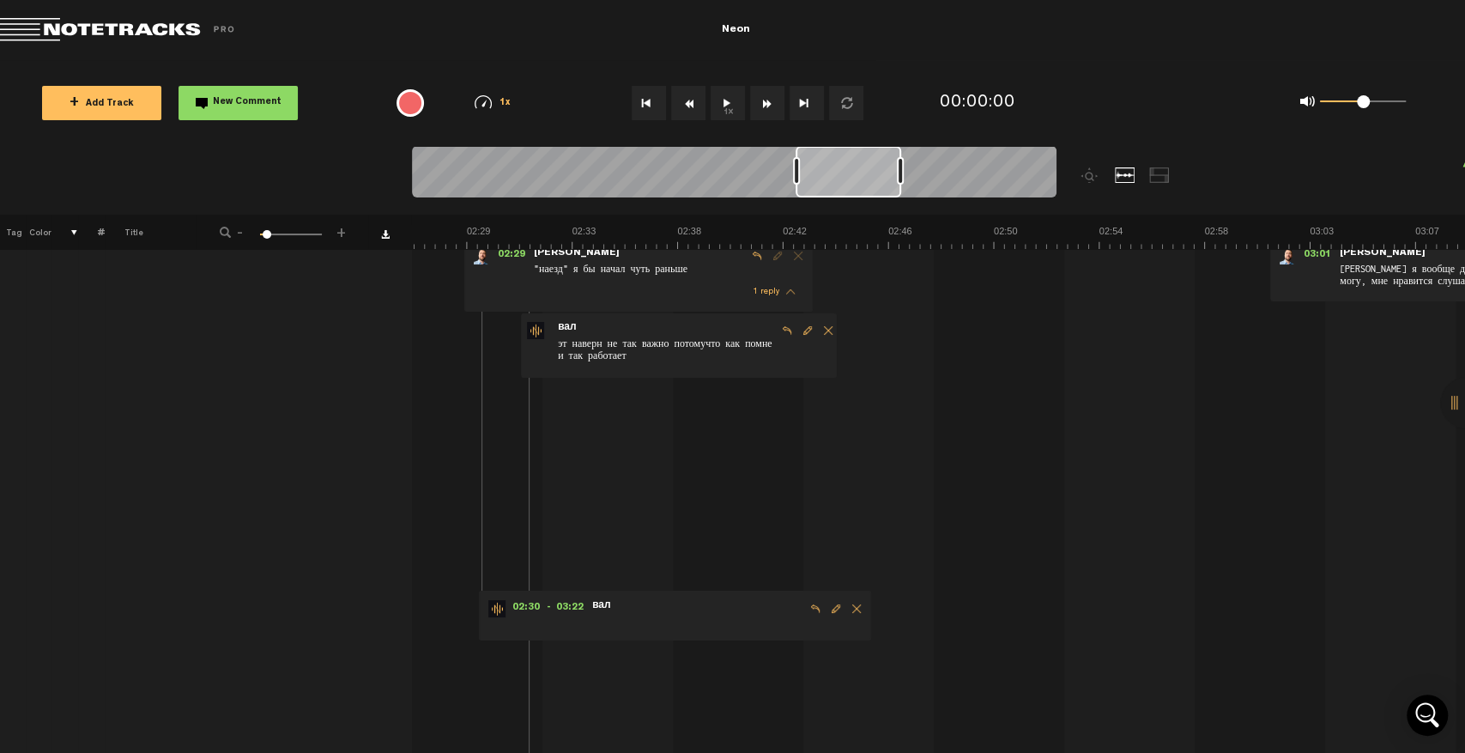
scroll to position [0, 0]
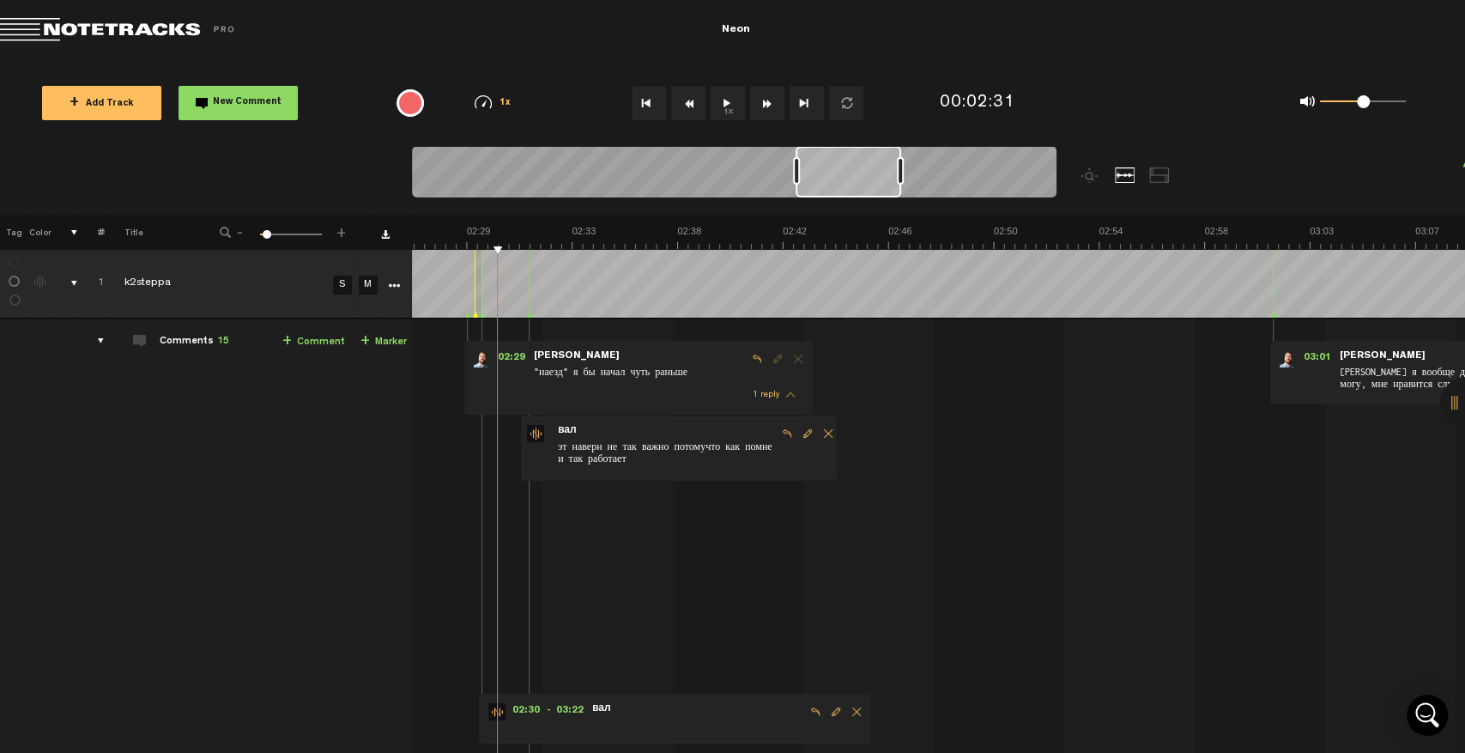
drag, startPoint x: 334, startPoint y: 432, endPoint x: 331, endPoint y: 416, distance: 15.7
